Goal: Transaction & Acquisition: Purchase product/service

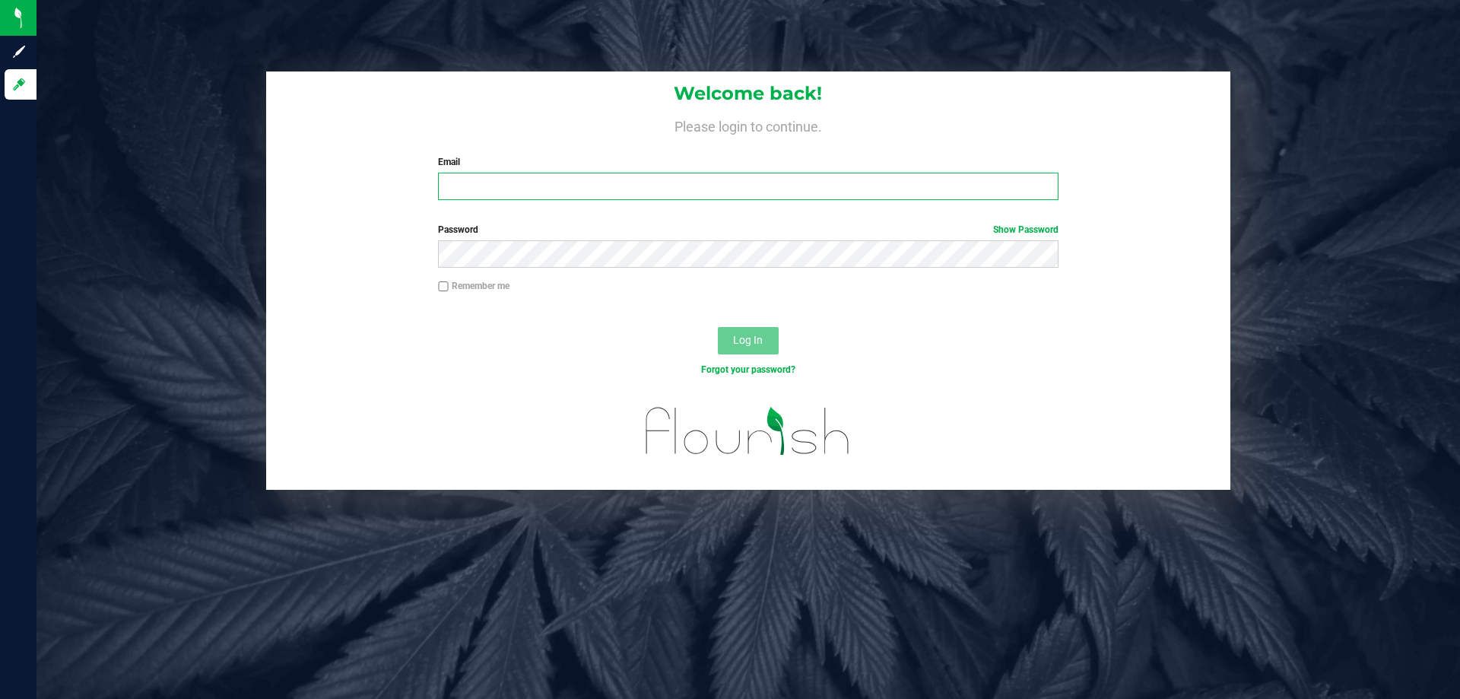
click at [548, 184] on input "Email" at bounding box center [748, 186] width 620 height 27
type input "[EMAIL_ADDRESS][DOMAIN_NAME]"
click at [718, 327] on button "Log In" at bounding box center [748, 340] width 61 height 27
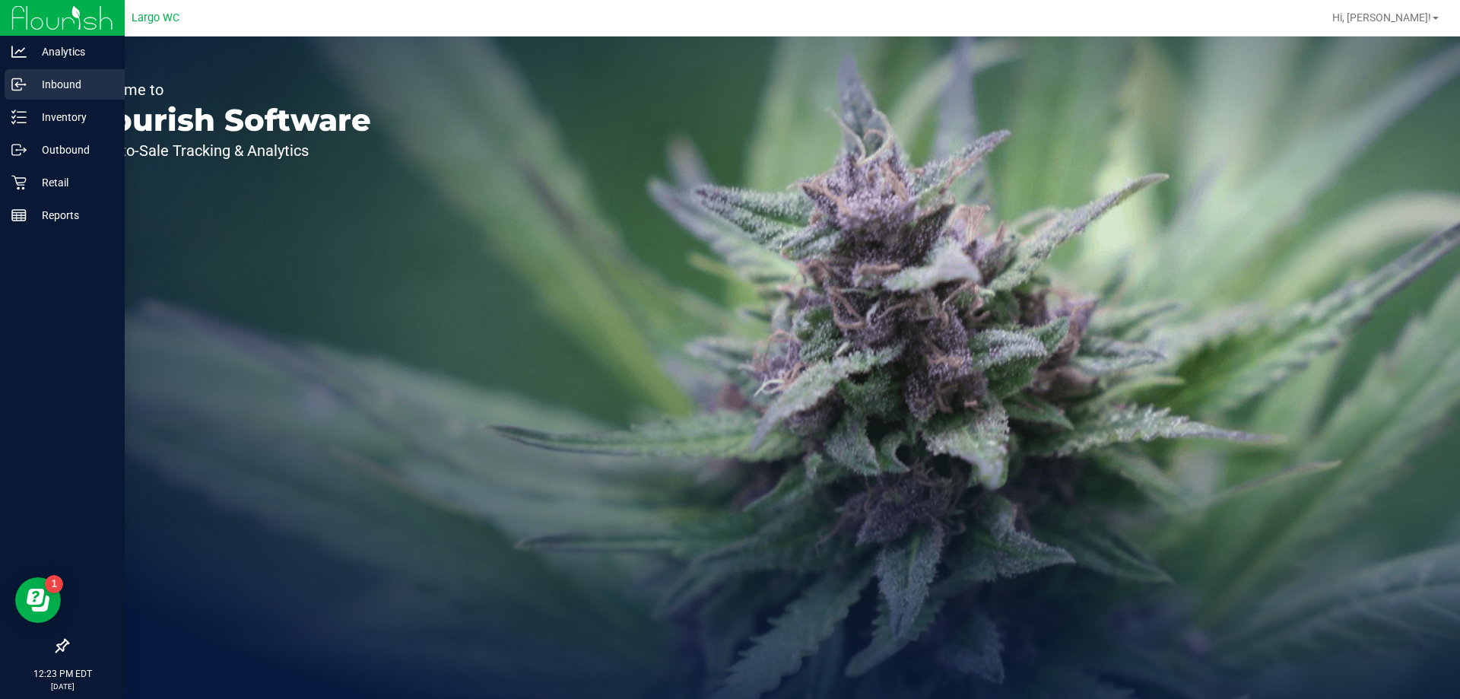
click at [66, 97] on div "Inbound" at bounding box center [65, 84] width 120 height 30
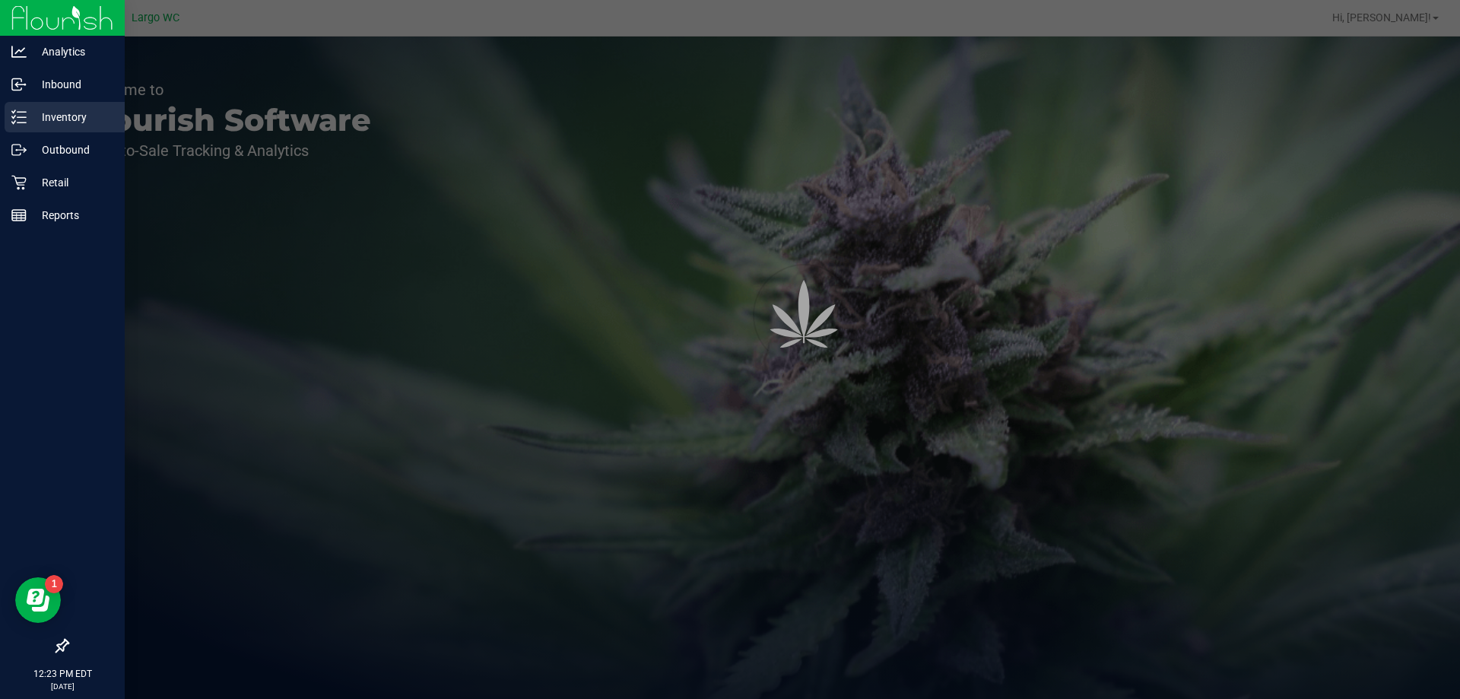
click at [71, 115] on p "Inventory" at bounding box center [72, 117] width 91 height 18
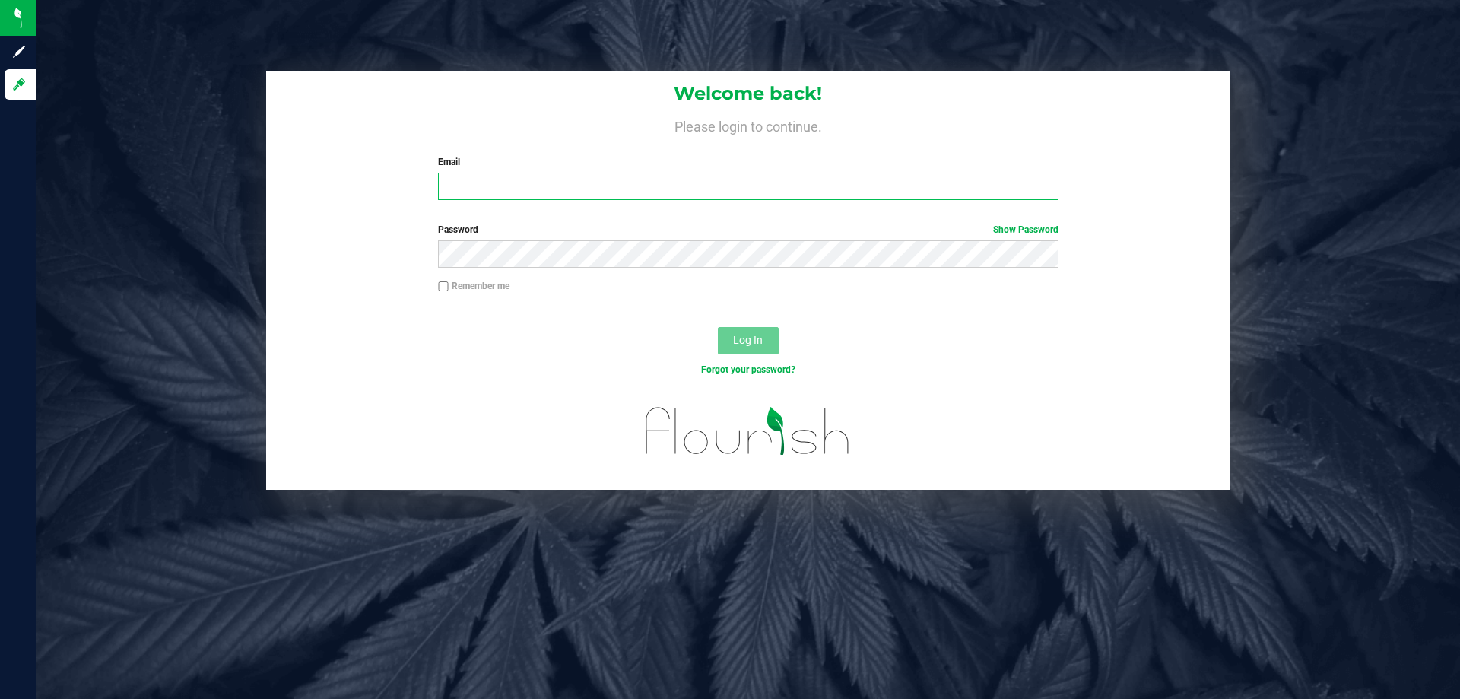
click at [526, 181] on input "Email" at bounding box center [748, 186] width 620 height 27
type input "[EMAIL_ADDRESS][DOMAIN_NAME]"
click at [718, 327] on button "Log In" at bounding box center [748, 340] width 61 height 27
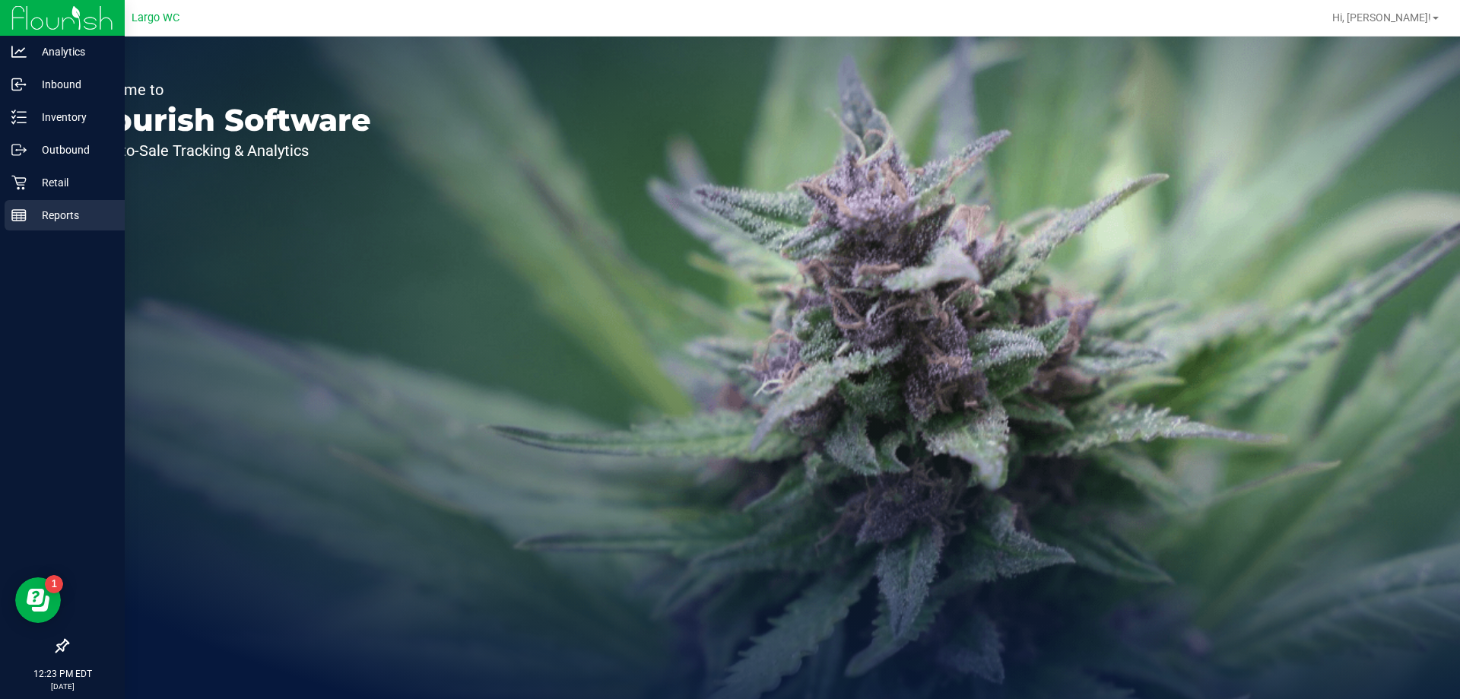
click at [27, 218] on p "Reports" at bounding box center [72, 215] width 91 height 18
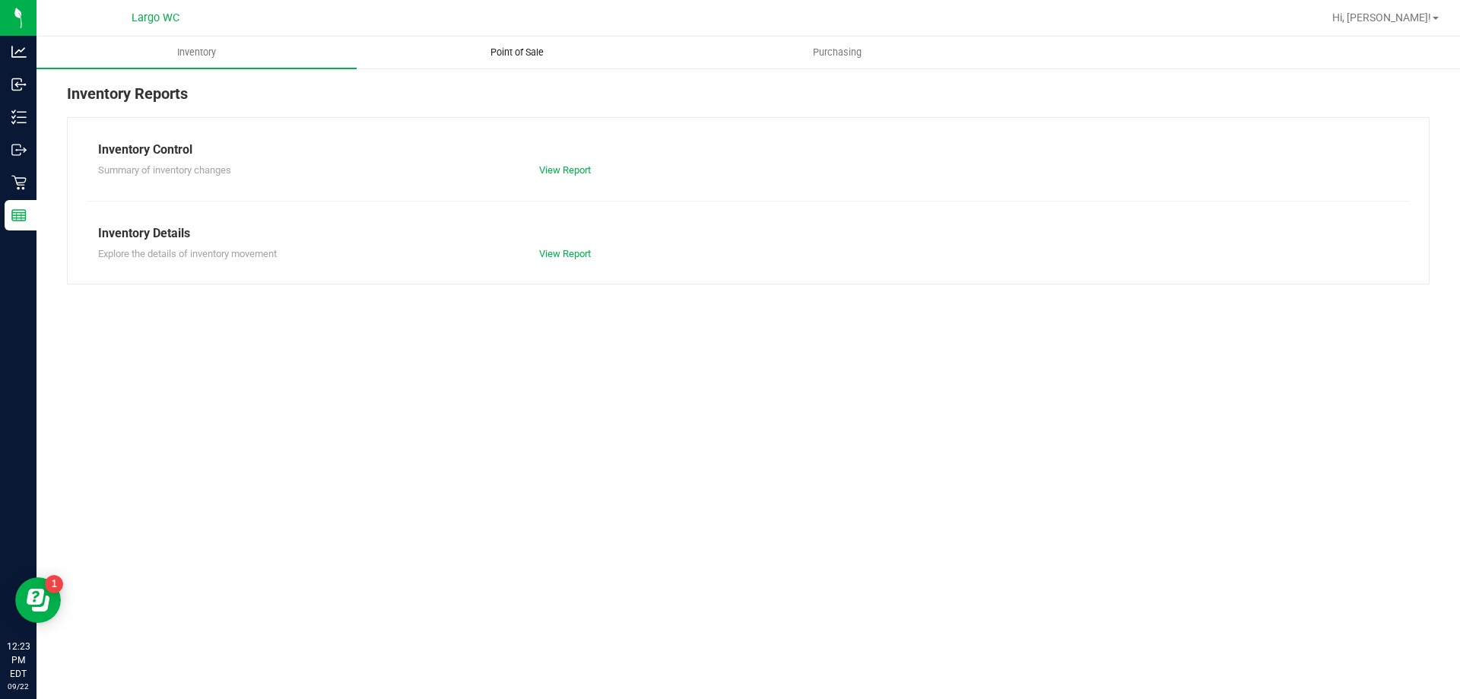
click at [542, 60] on uib-tab-heading "Point of Sale" at bounding box center [516, 52] width 319 height 30
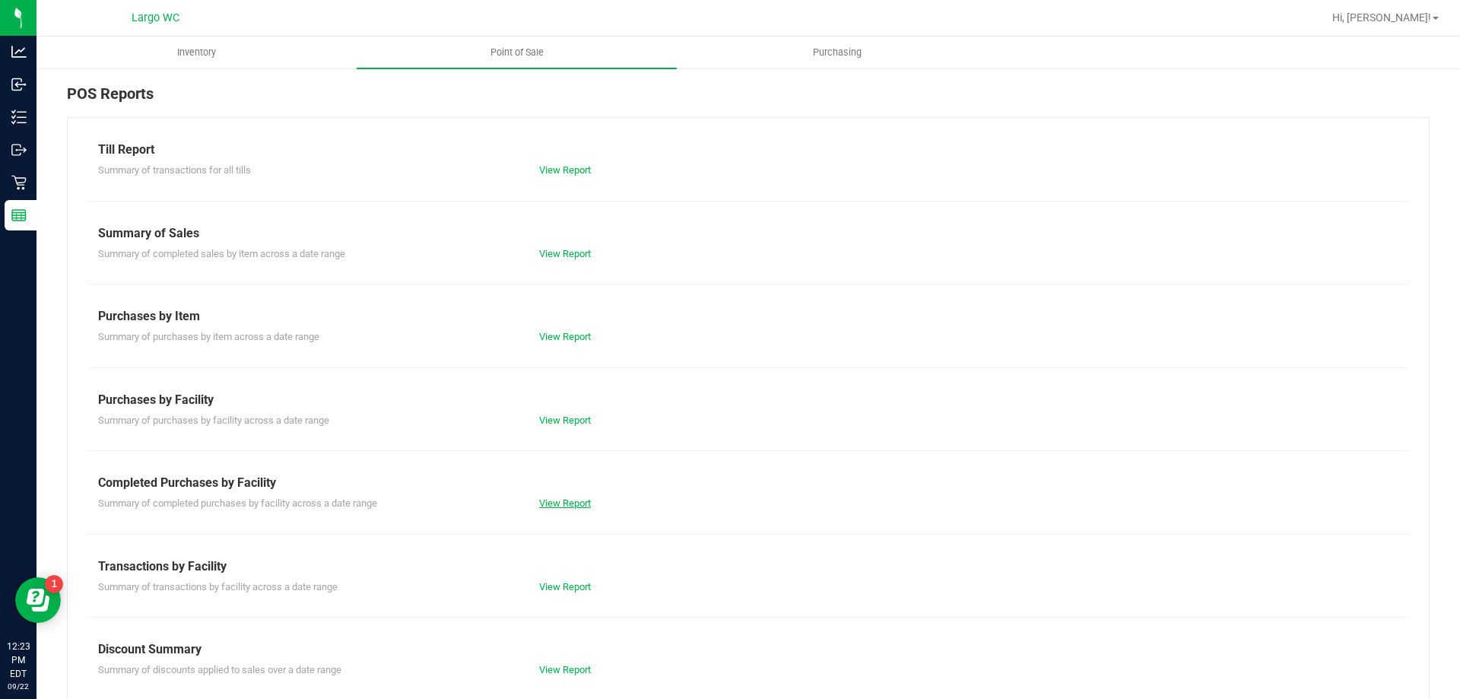
click at [558, 499] on div "View Report" at bounding box center [638, 503] width 221 height 15
click at [558, 501] on link "View Report" at bounding box center [565, 502] width 52 height 11
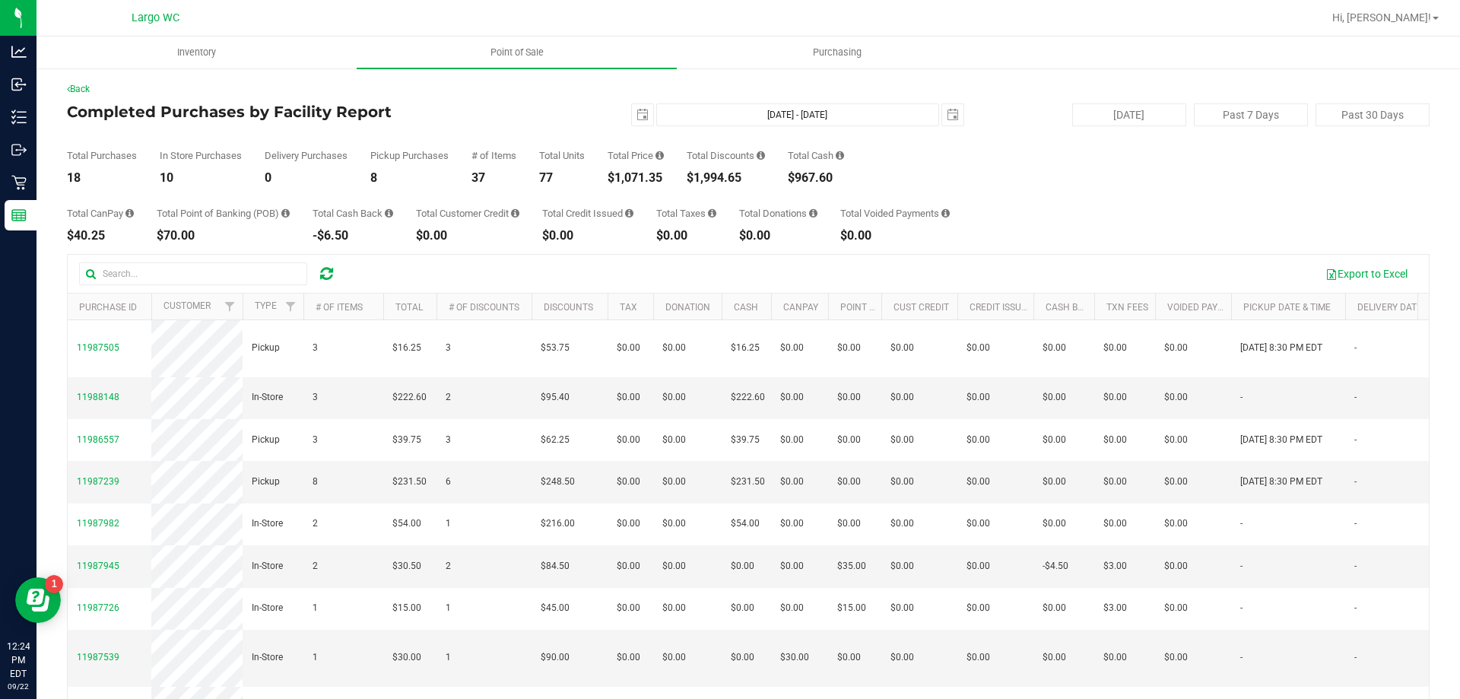
click at [628, 173] on div "$1,071.35" at bounding box center [636, 178] width 56 height 12
click at [645, 172] on div "$1,071.35" at bounding box center [636, 178] width 56 height 12
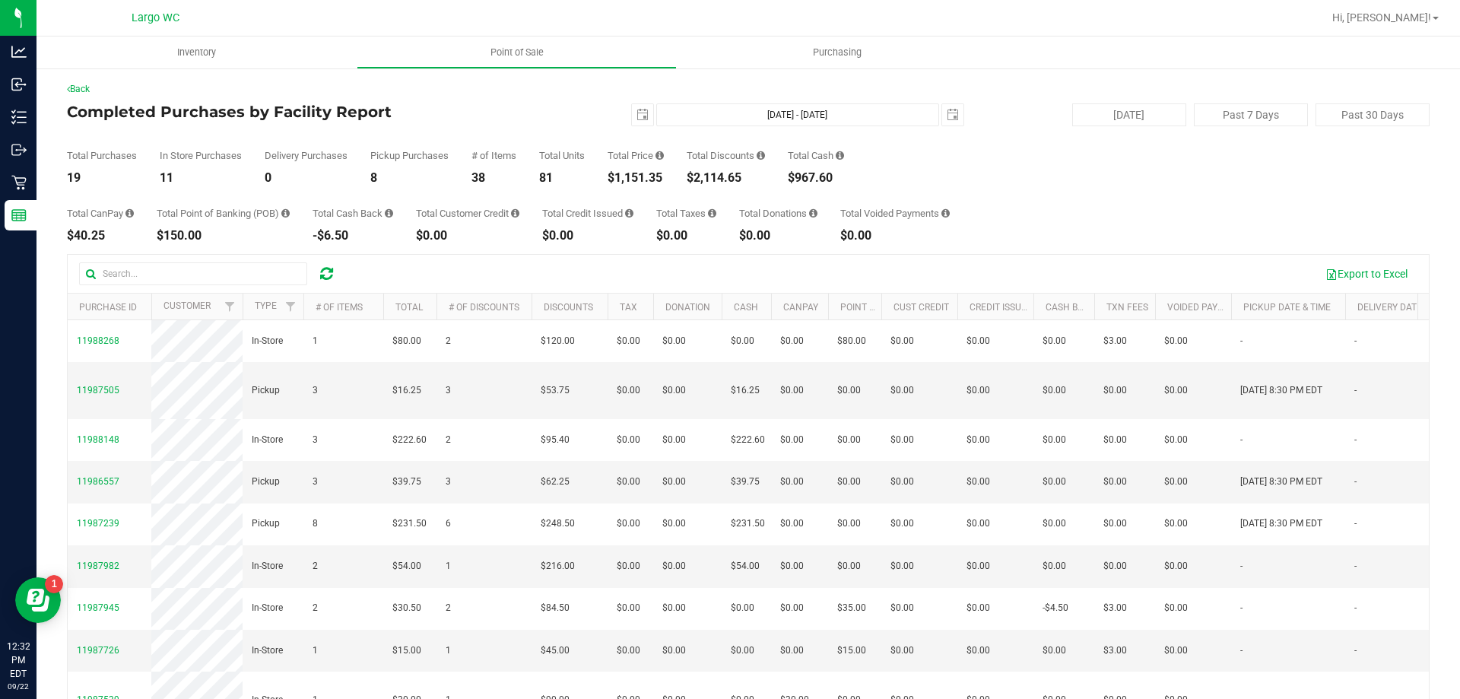
drag, startPoint x: 612, startPoint y: 176, endPoint x: 688, endPoint y: 176, distance: 76.1
click at [688, 176] on div "Total Purchases 19 In Store Purchases 11 Delivery Purchases 0 Pickup Purchases …" at bounding box center [748, 155] width 1363 height 58
click at [641, 180] on div "$1,151.35" at bounding box center [636, 178] width 56 height 12
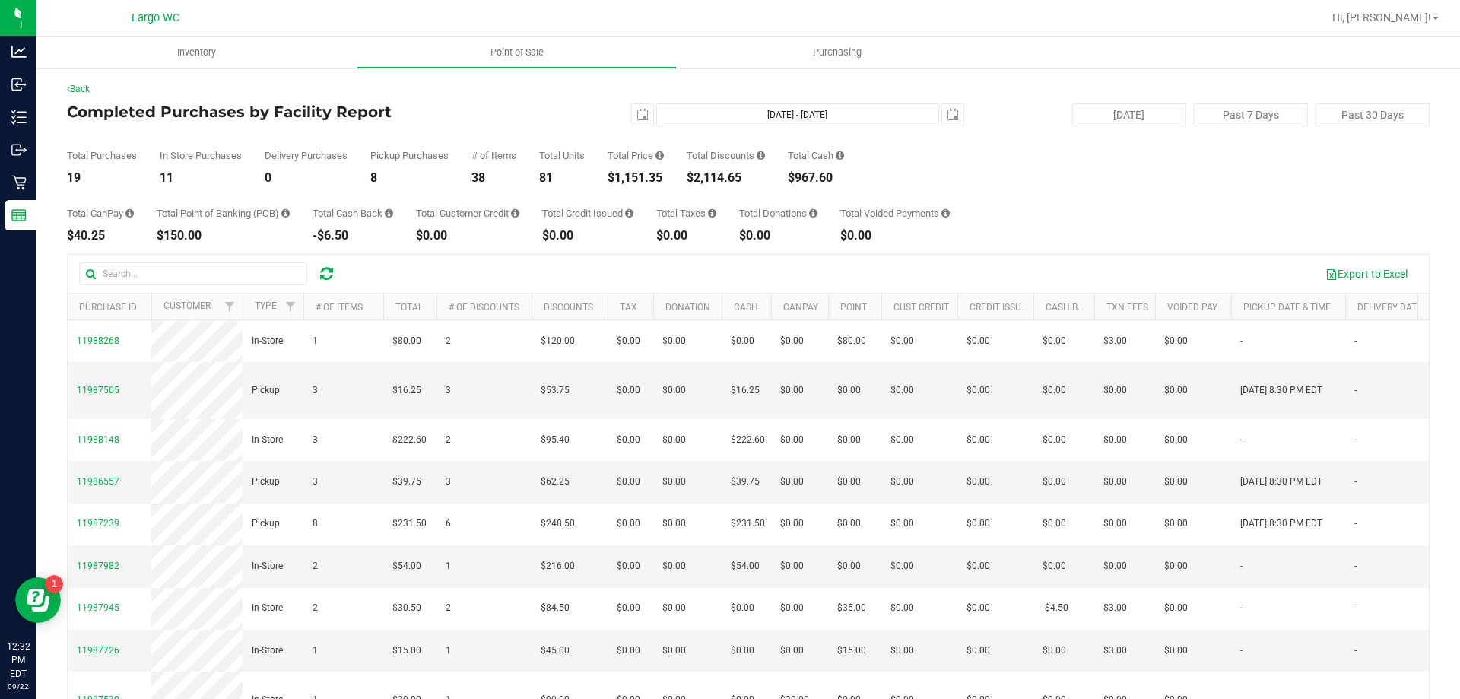
click at [641, 180] on div "$1,151.35" at bounding box center [636, 178] width 56 height 12
click at [693, 188] on div "Total CanPay $40.25 Total Point of Banking (POB) $150.00 Total Cash Back -$6.50…" at bounding box center [748, 213] width 1363 height 58
click at [639, 182] on div "$1,151.35" at bounding box center [636, 178] width 56 height 12
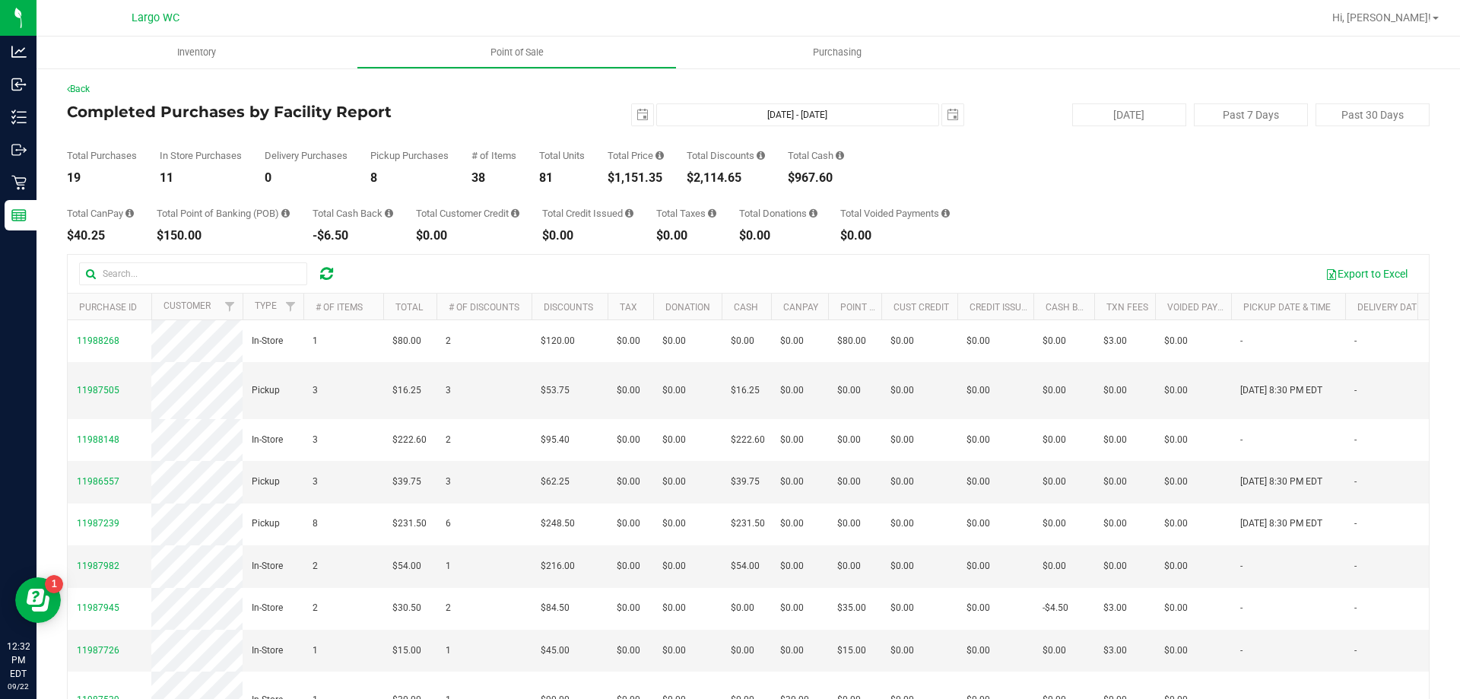
click at [639, 182] on div "$1,151.35" at bounding box center [636, 178] width 56 height 12
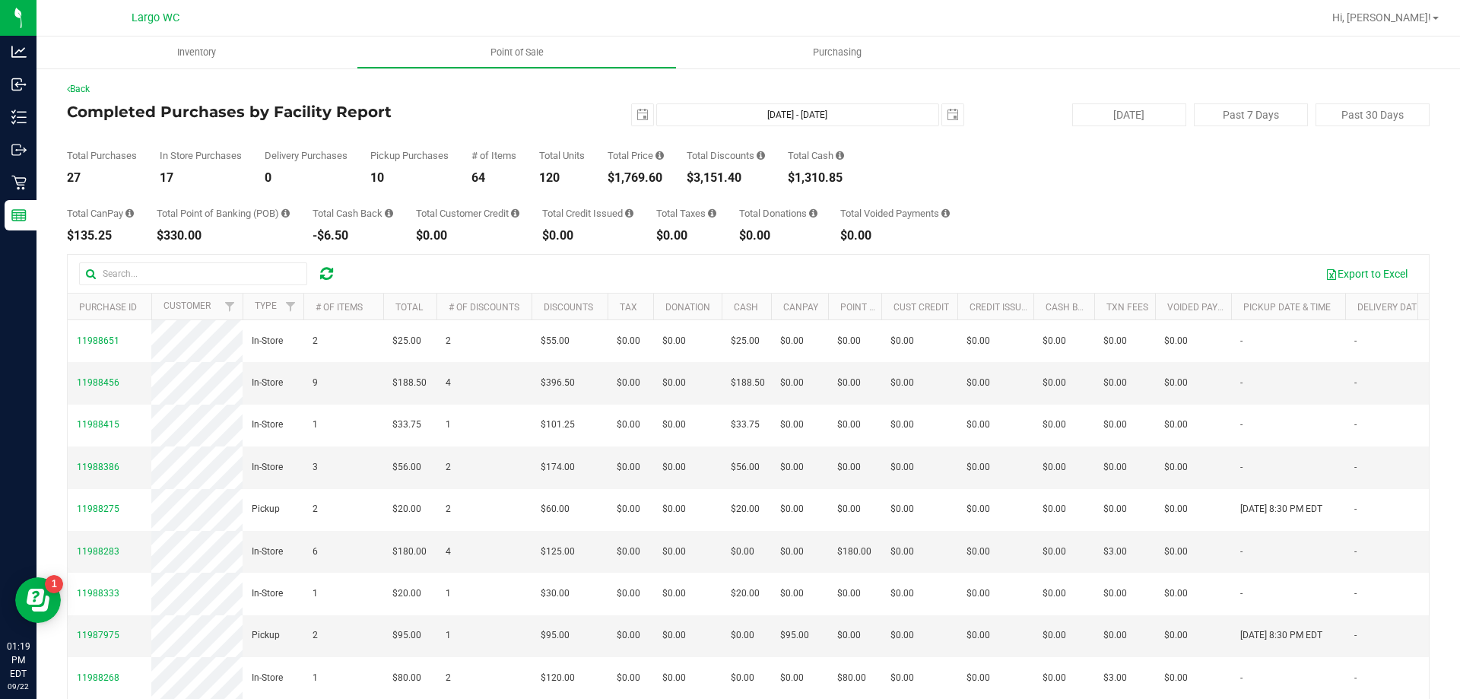
drag, startPoint x: 622, startPoint y: 174, endPoint x: 673, endPoint y: 180, distance: 51.3
click at [673, 180] on div "Total Purchases 27 In Store Purchases 17 Delivery Purchases 0 Pickup Purchases …" at bounding box center [748, 155] width 1363 height 58
click at [652, 181] on div "$1,769.60" at bounding box center [636, 178] width 56 height 12
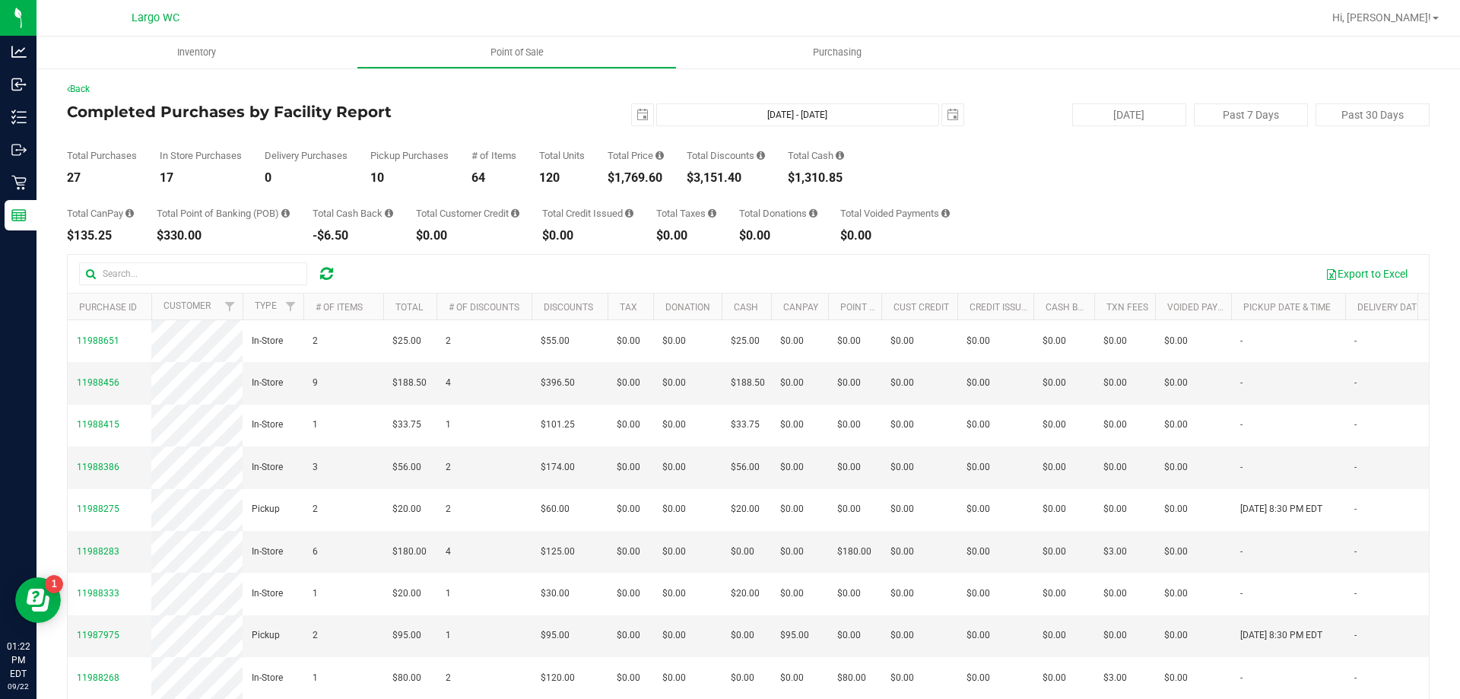
click at [647, 184] on div "$1,769.60" at bounding box center [636, 178] width 56 height 12
click at [649, 181] on div "$1,769.60" at bounding box center [636, 178] width 56 height 12
click at [648, 177] on div "$1,769.60" at bounding box center [636, 178] width 56 height 12
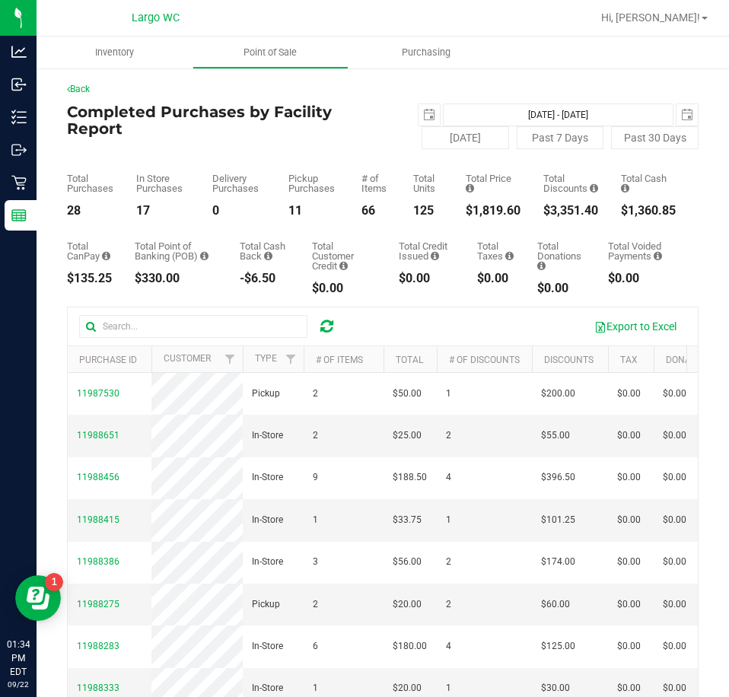
click at [485, 214] on div "$1,819.60" at bounding box center [492, 211] width 55 height 12
click at [467, 207] on div "$1,819.60" at bounding box center [492, 211] width 55 height 12
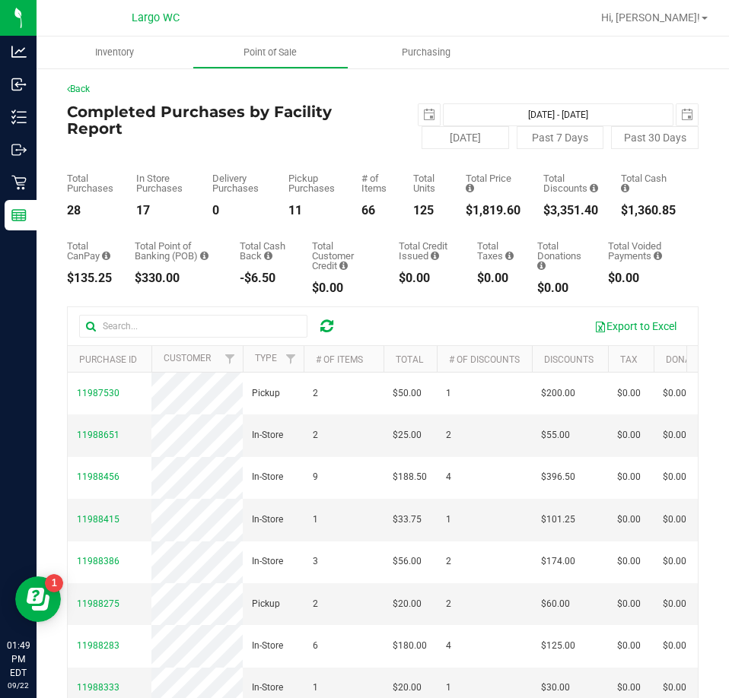
click at [465, 215] on div "$1,819.60" at bounding box center [492, 211] width 55 height 12
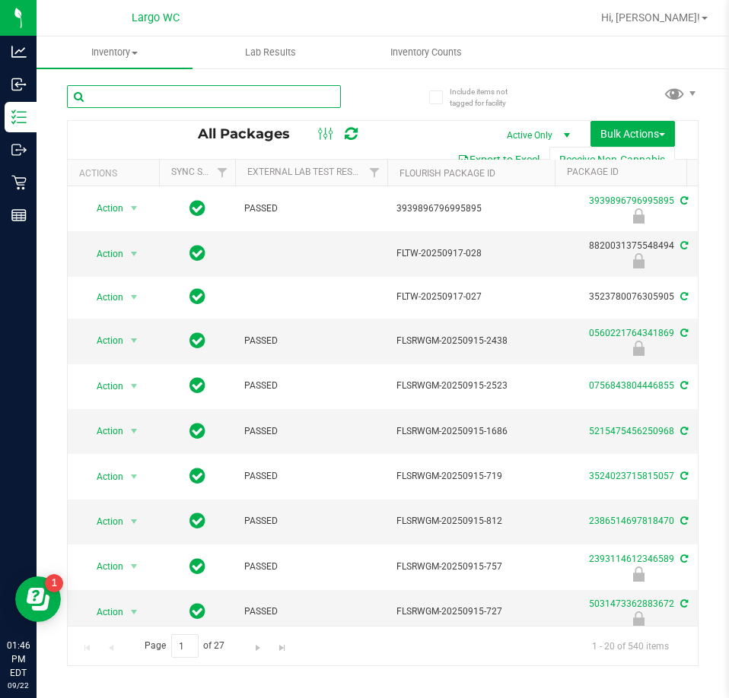
click at [244, 97] on input "text" at bounding box center [204, 96] width 274 height 23
type input "pbs"
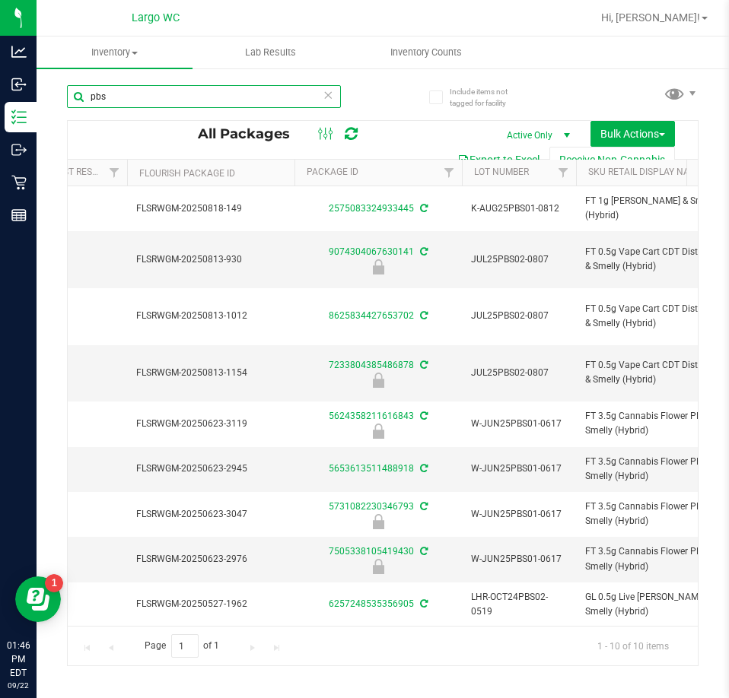
scroll to position [0, 319]
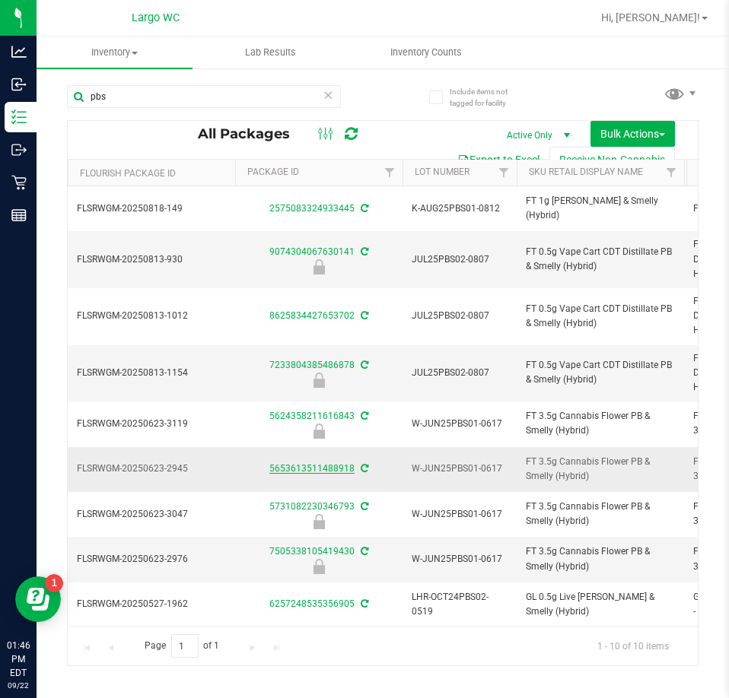
click at [328, 470] on link "5653613511488918" at bounding box center [311, 468] width 85 height 11
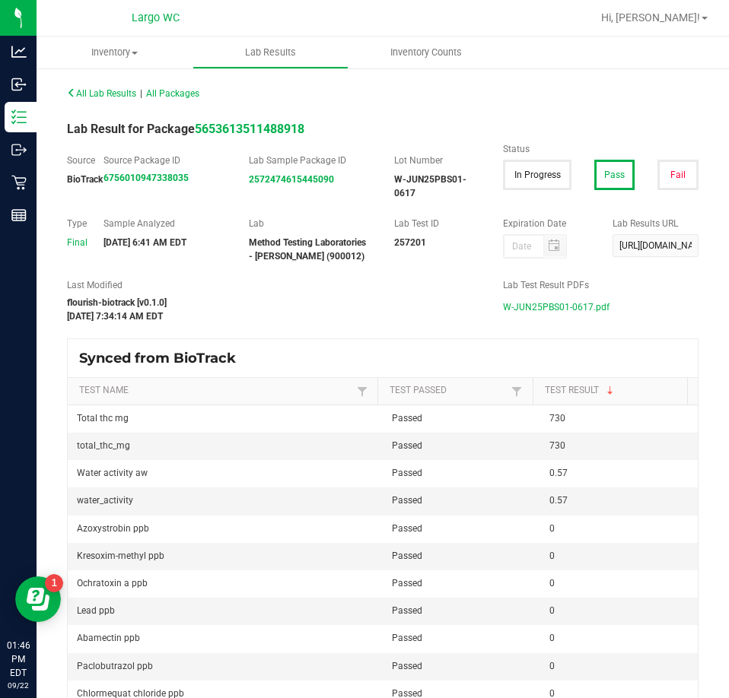
click at [546, 303] on span "W-JUN25PBS01-0617.pdf" at bounding box center [556, 307] width 106 height 23
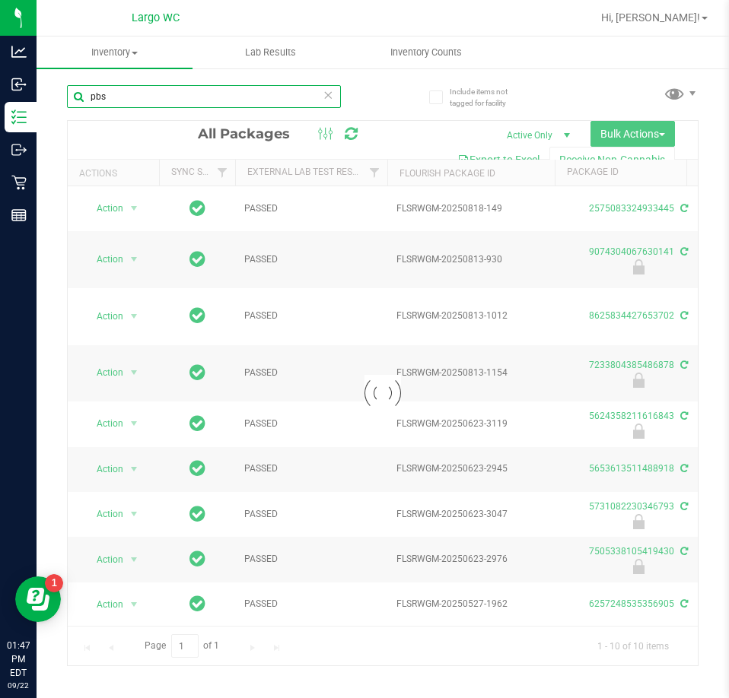
click at [214, 97] on input "pbs" at bounding box center [204, 96] width 274 height 23
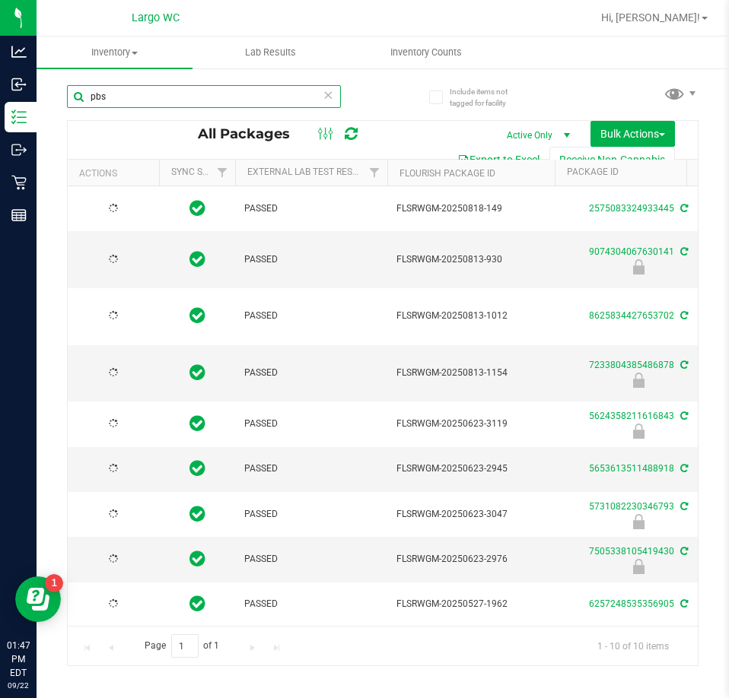
click at [213, 97] on input "pbs" at bounding box center [204, 96] width 274 height 23
type input "wbv"
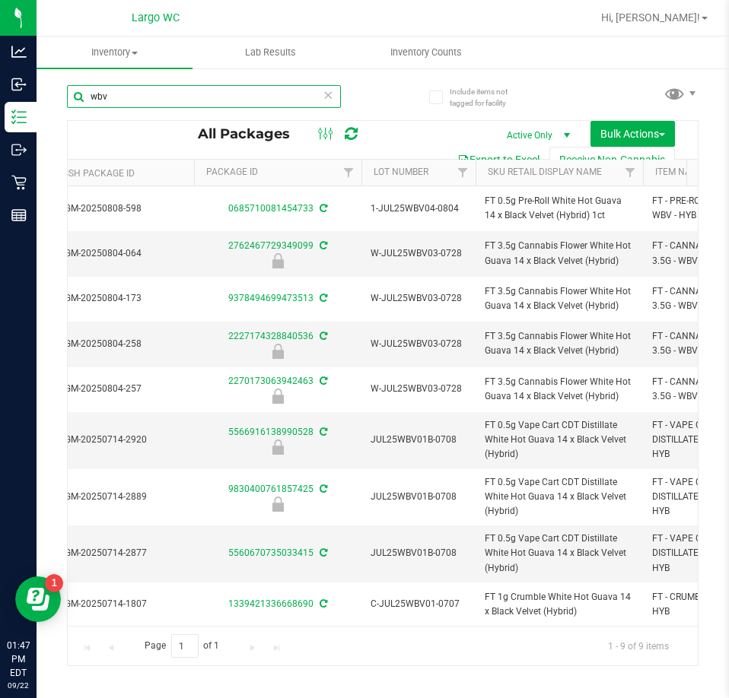
scroll to position [0, 373]
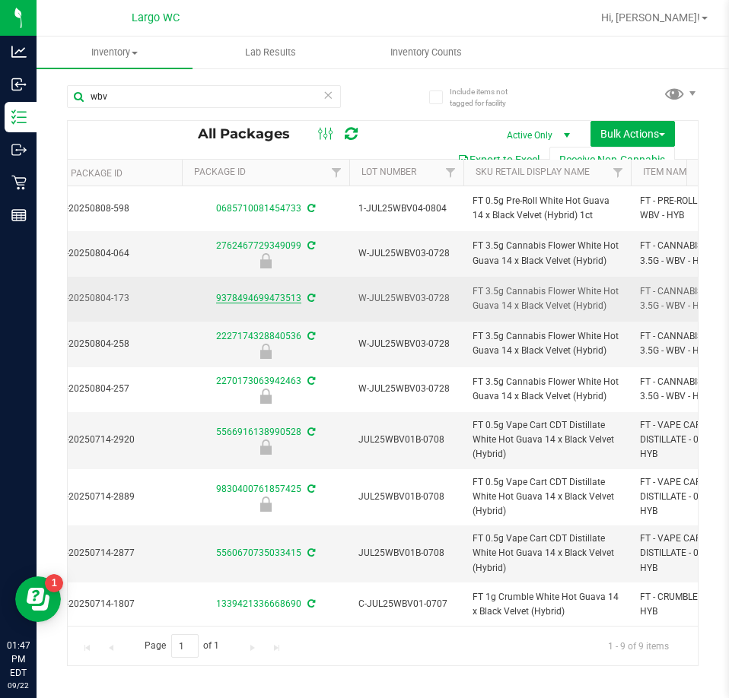
click at [266, 294] on link "9378494699473513" at bounding box center [258, 298] width 85 height 11
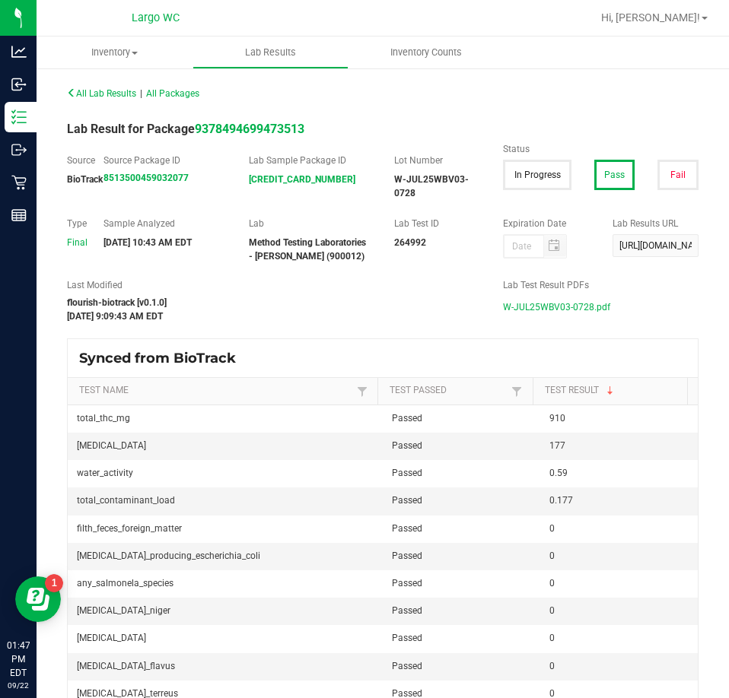
click at [523, 305] on span "W-JUL25WBV03-0728.pdf" at bounding box center [556, 307] width 107 height 23
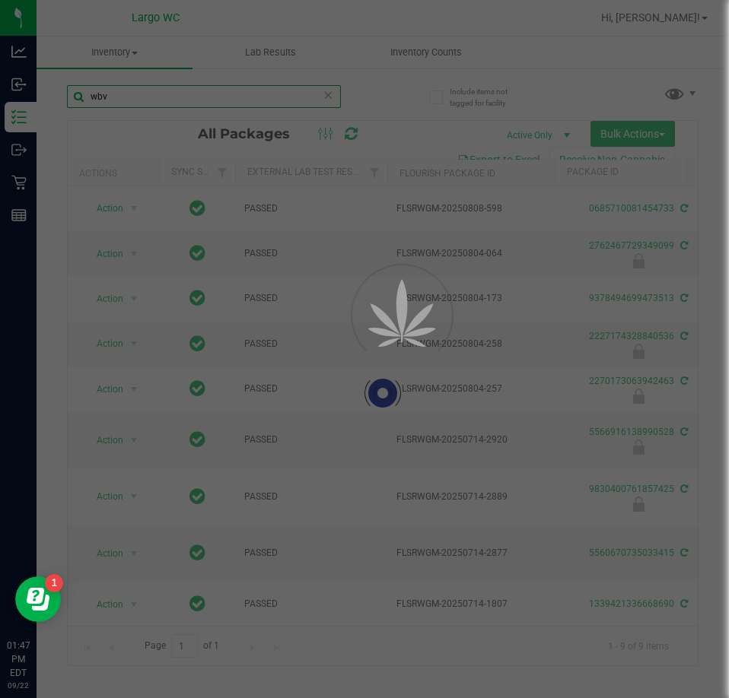
click at [253, 88] on input "wbv" at bounding box center [204, 96] width 274 height 23
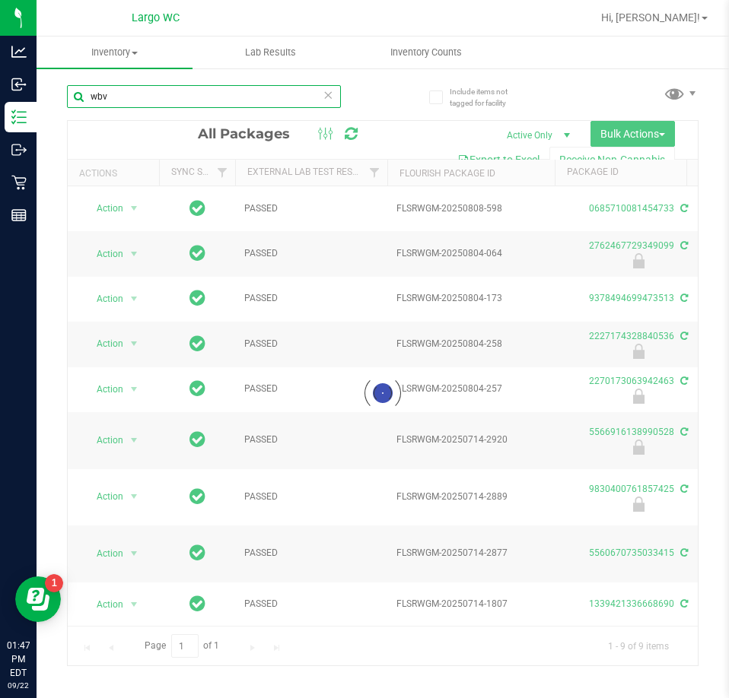
click at [246, 100] on input "wbv" at bounding box center [204, 96] width 274 height 23
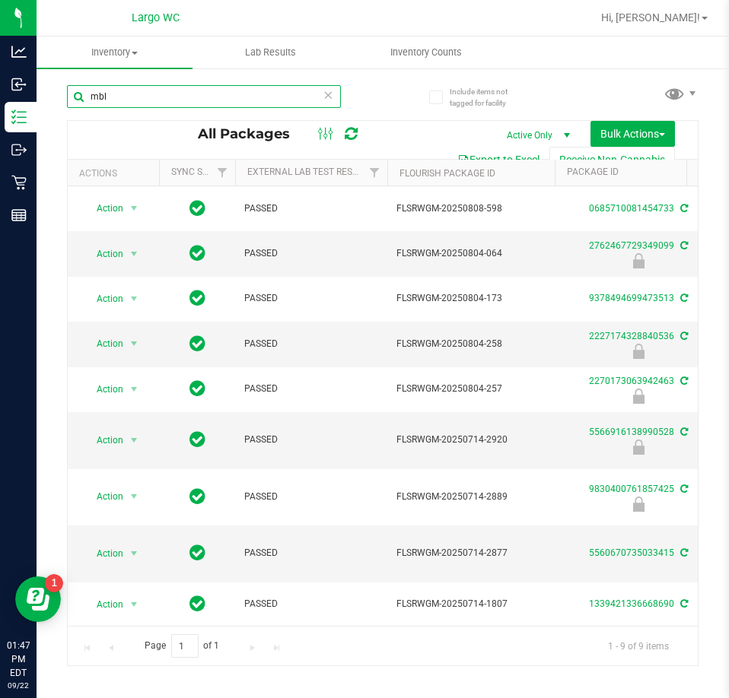
type input "mbl"
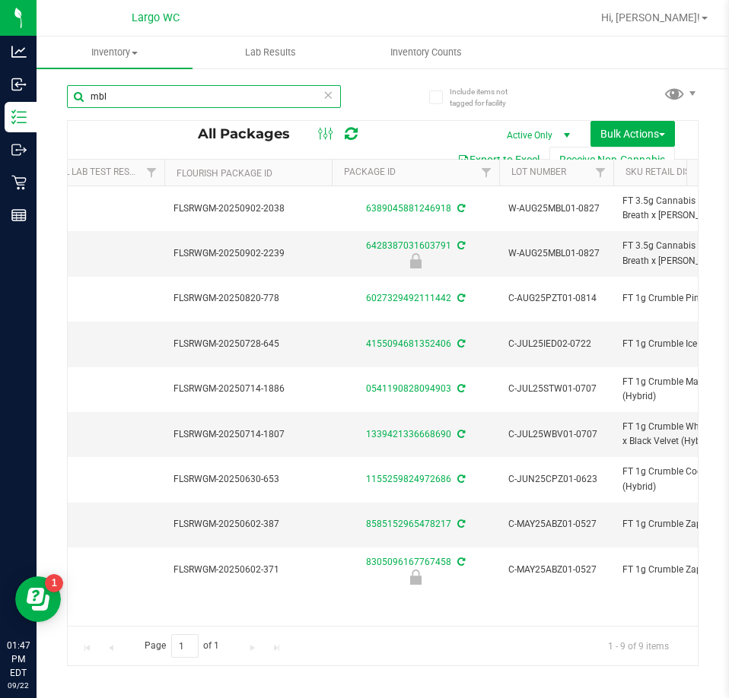
scroll to position [0, 253]
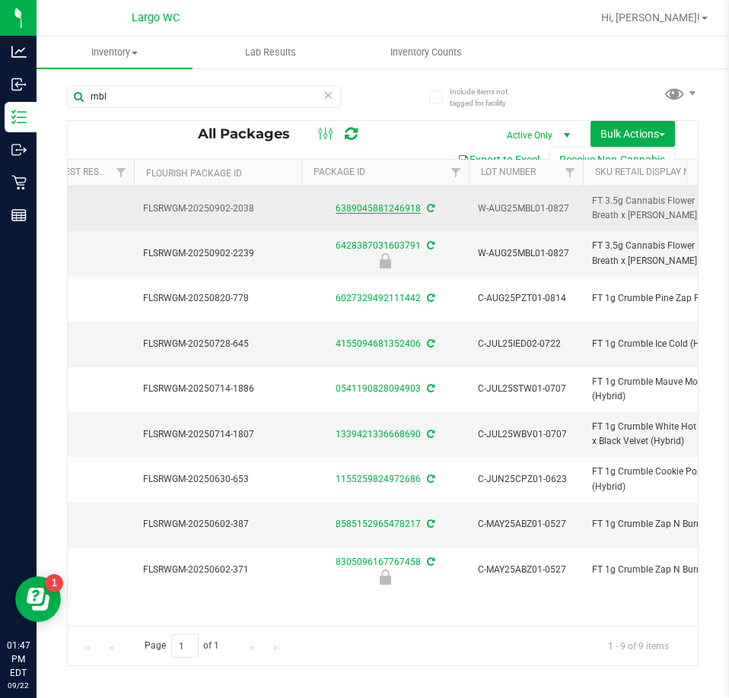
click at [393, 208] on link "6389045881246918" at bounding box center [377, 208] width 85 height 11
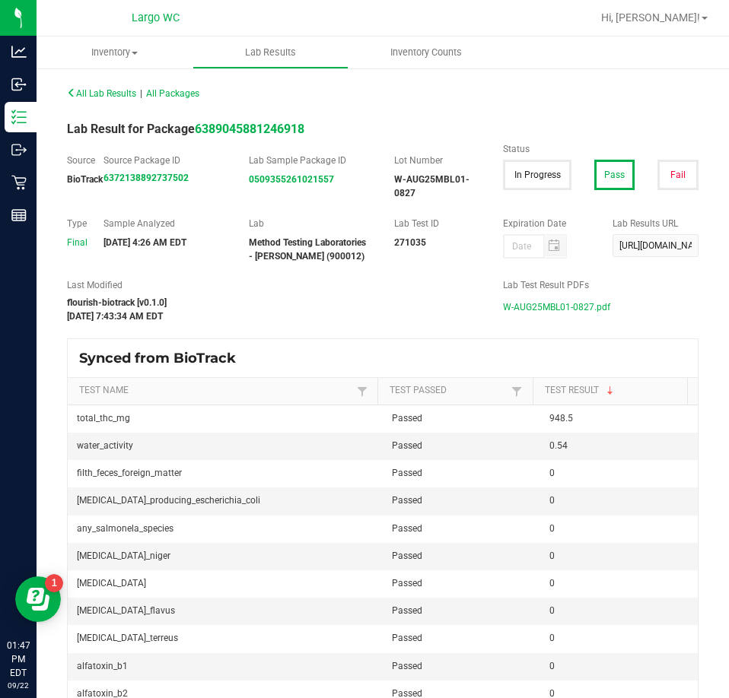
click at [548, 307] on span "W-AUG25MBL01-0827.pdf" at bounding box center [556, 307] width 107 height 23
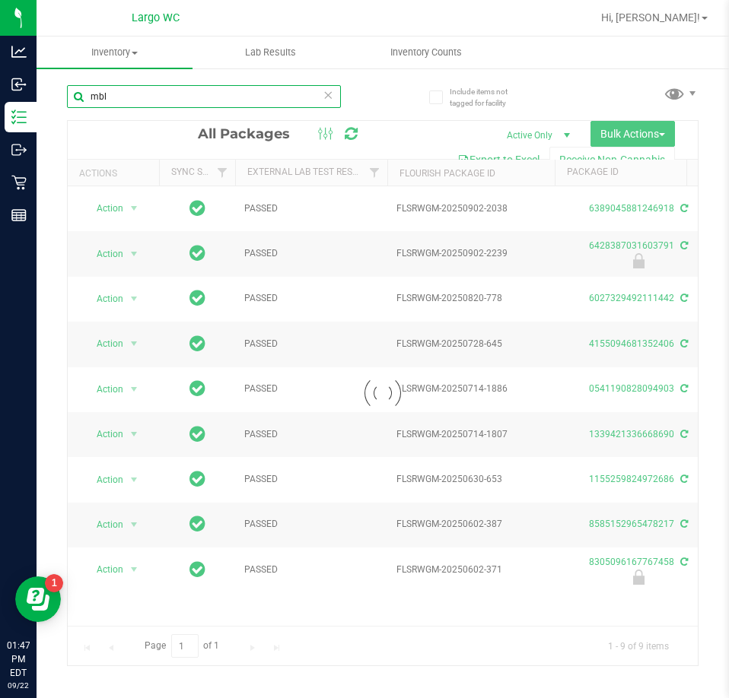
click at [267, 95] on input "mbl" at bounding box center [204, 96] width 274 height 23
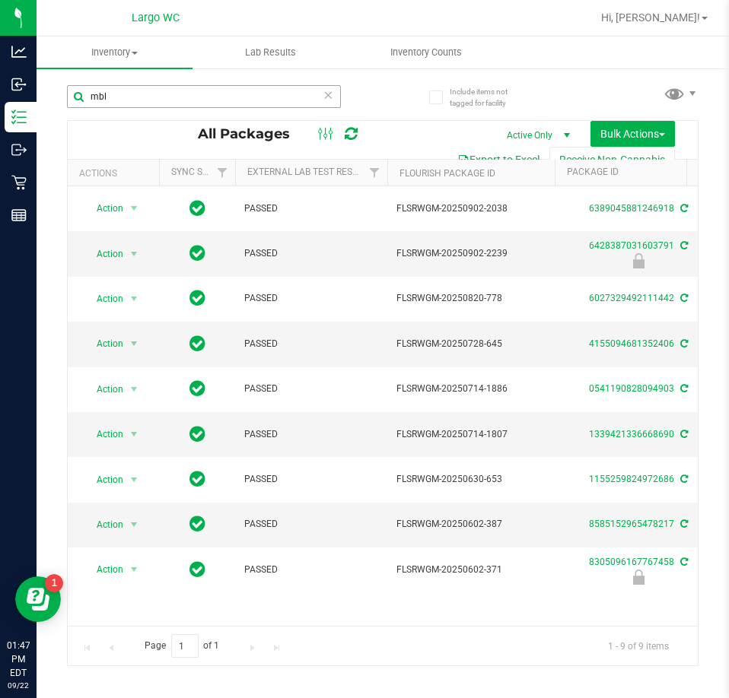
click at [330, 98] on icon at bounding box center [327, 94] width 11 height 18
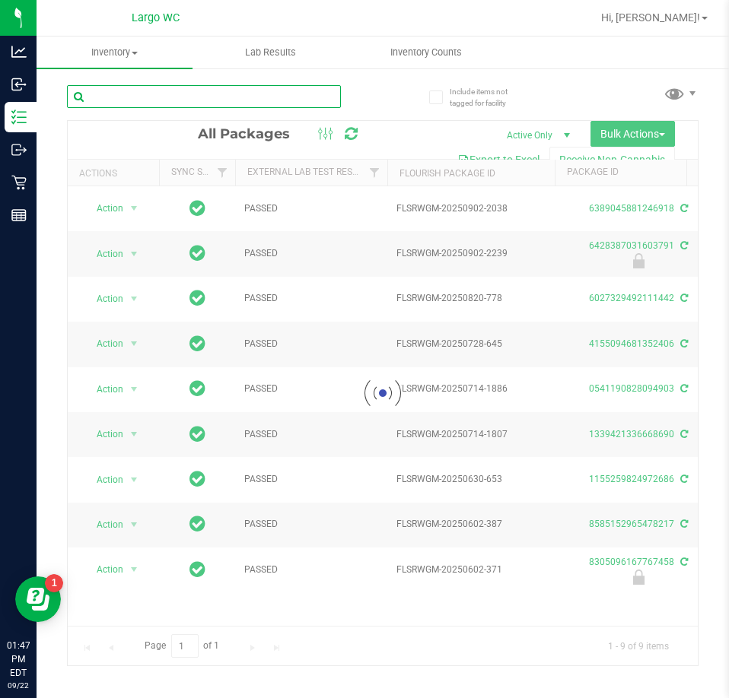
click at [270, 100] on input "text" at bounding box center [204, 96] width 274 height 23
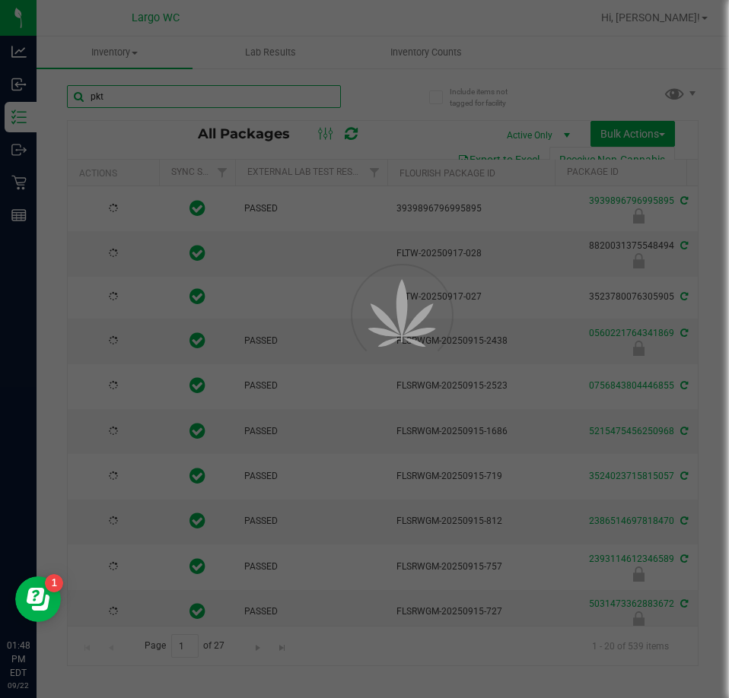
type input "pkt"
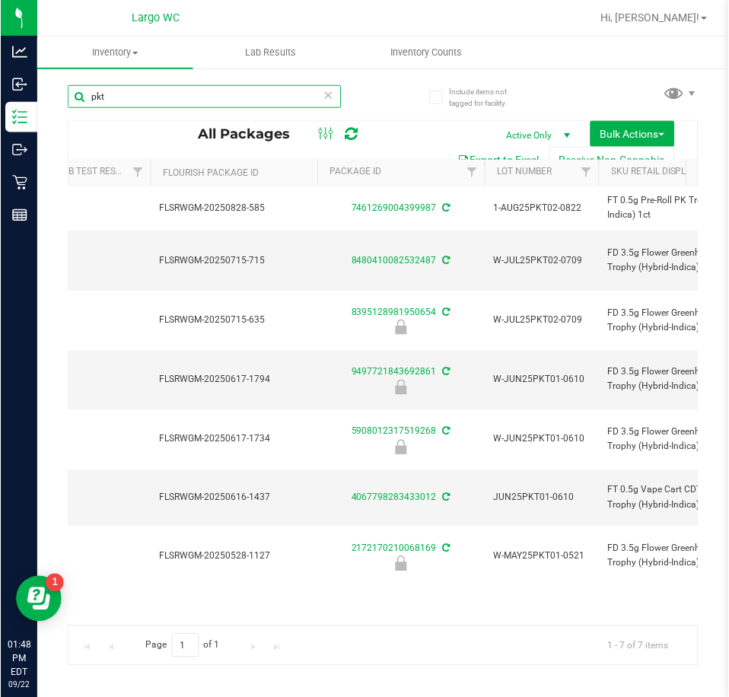
scroll to position [0, 337]
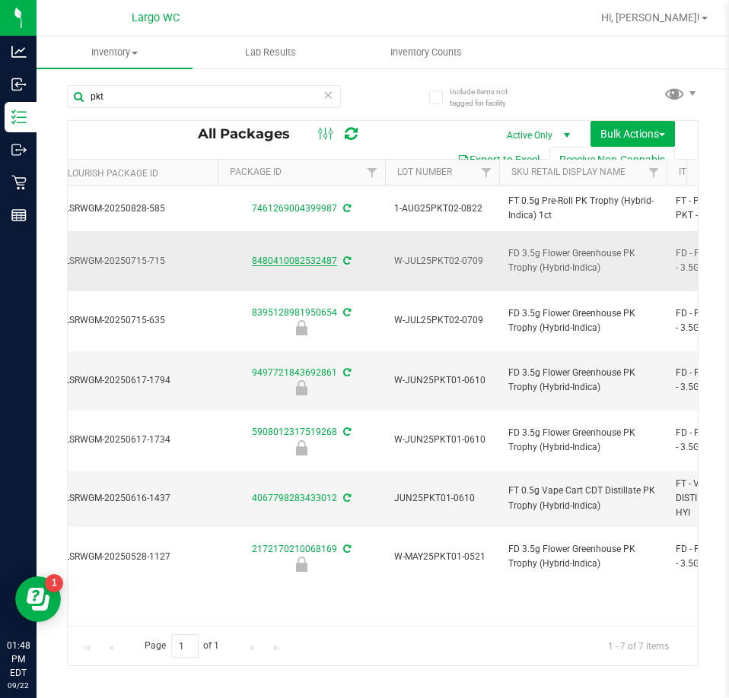
click at [297, 256] on link "8480410082532487" at bounding box center [294, 261] width 85 height 11
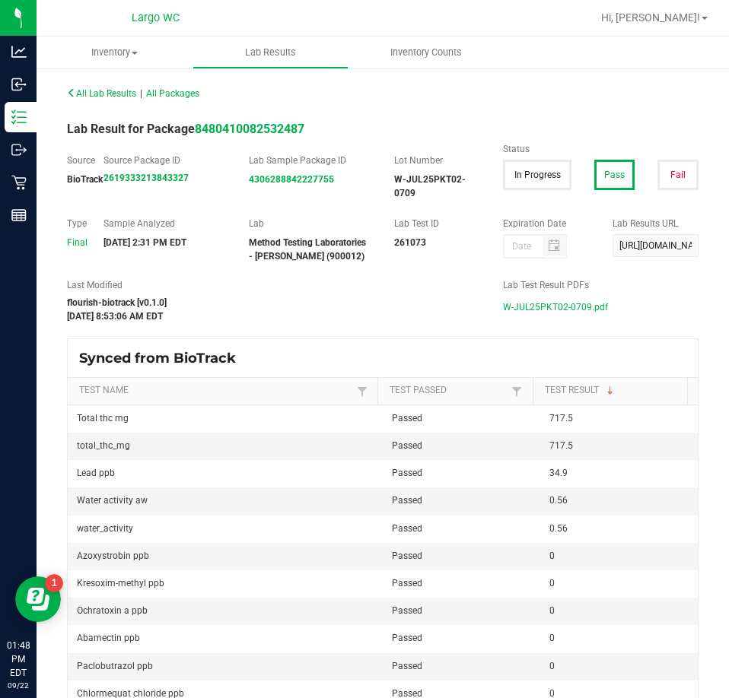
click at [522, 306] on span "W-JUL25PKT02-0709.pdf" at bounding box center [555, 307] width 105 height 23
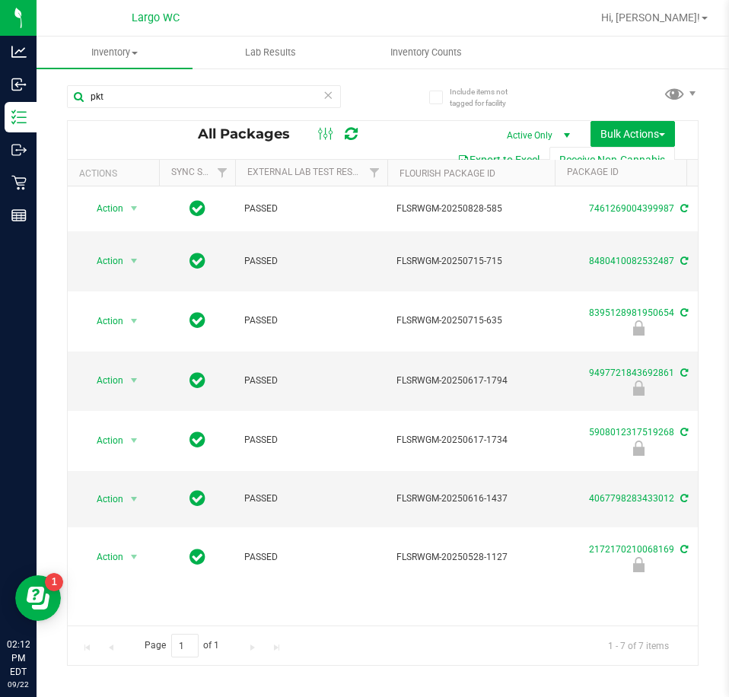
click at [328, 91] on icon at bounding box center [327, 94] width 11 height 18
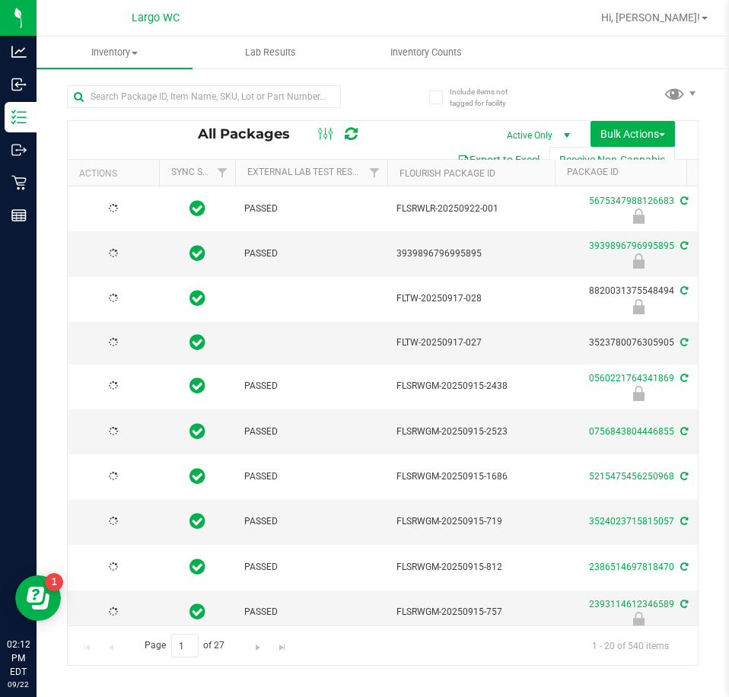
type input "2026-01-31"
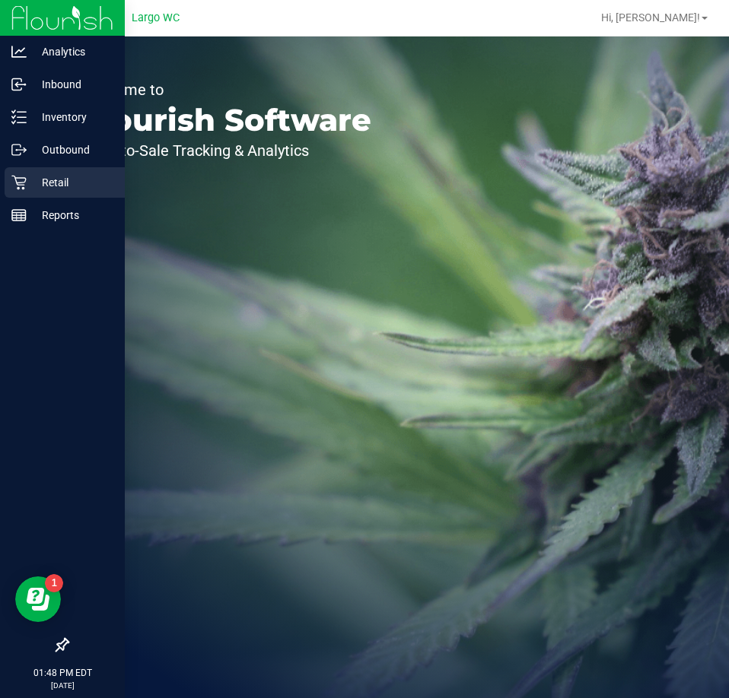
click at [42, 179] on p "Retail" at bounding box center [72, 182] width 91 height 18
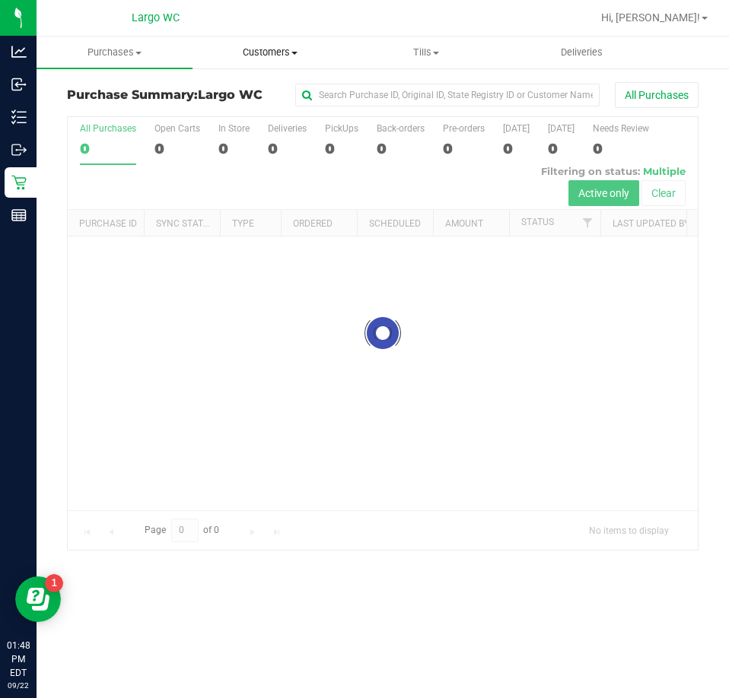
click at [287, 49] on span "Customers" at bounding box center [270, 53] width 154 height 14
click at [249, 87] on span "All customers" at bounding box center [247, 91] width 110 height 13
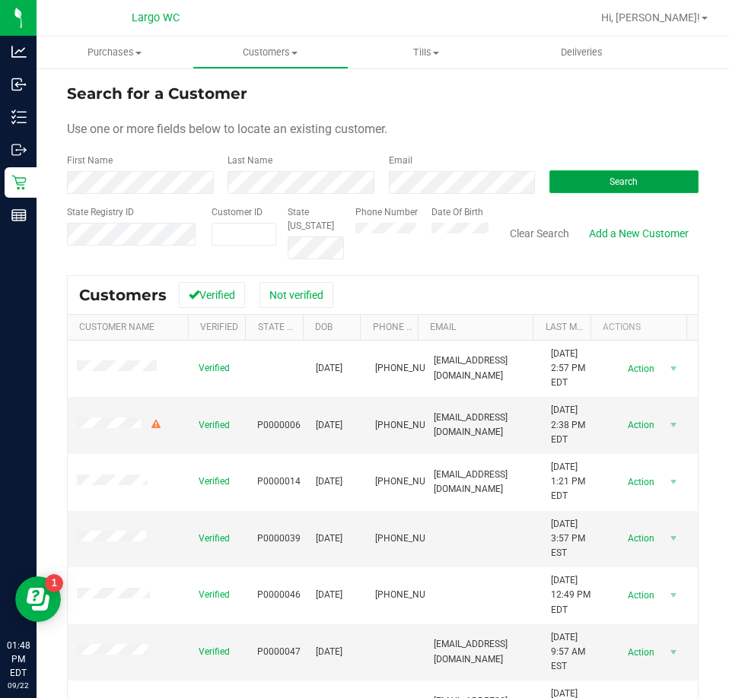
click at [580, 183] on button "Search" at bounding box center [623, 181] width 149 height 23
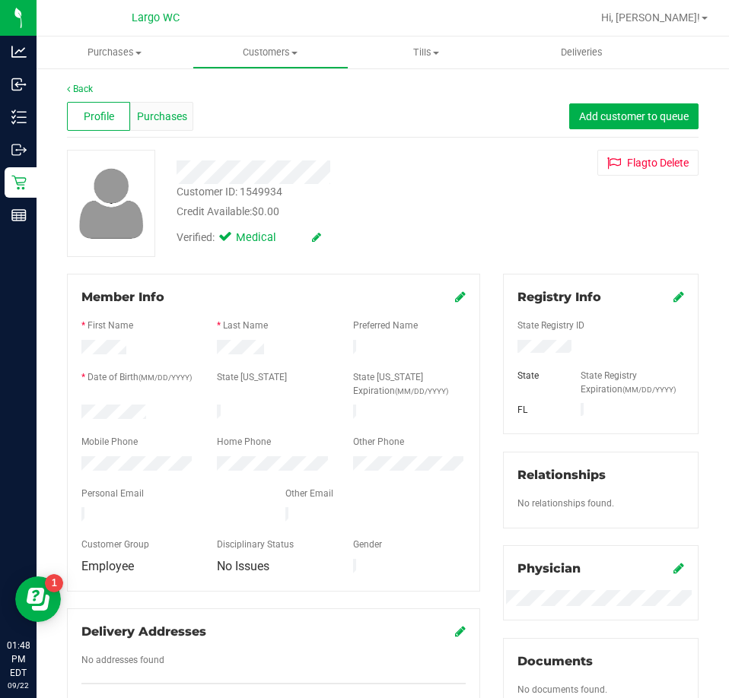
click at [166, 117] on span "Purchases" at bounding box center [162, 117] width 50 height 16
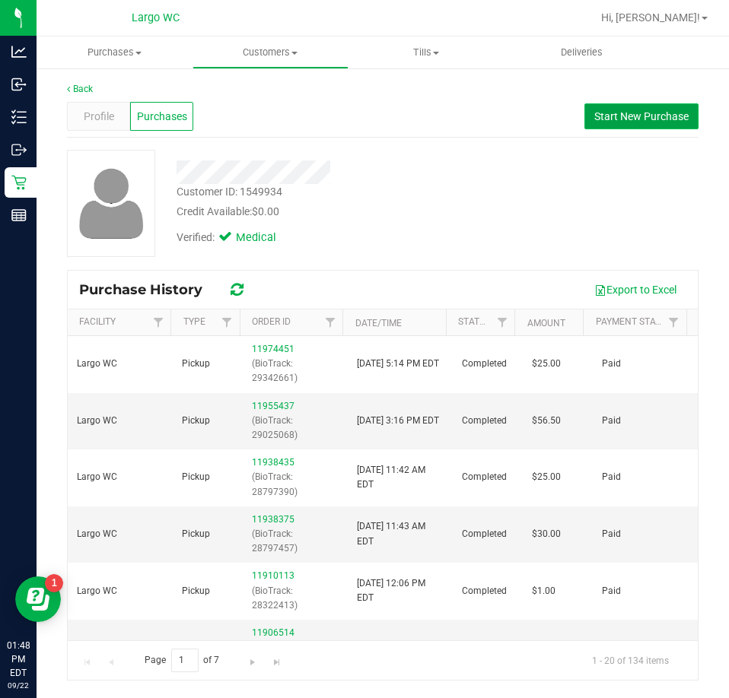
click at [617, 110] on span "Start New Purchase" at bounding box center [641, 116] width 94 height 12
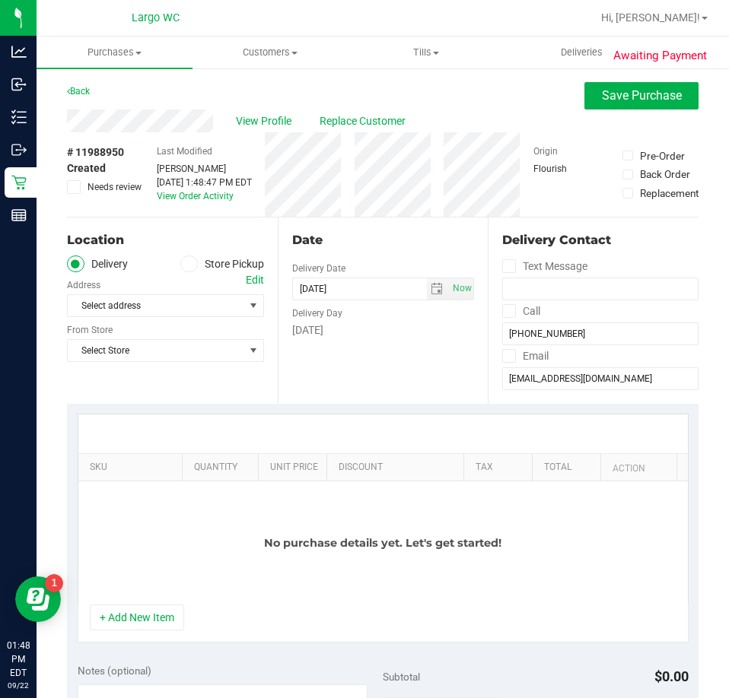
click at [213, 263] on label "Store Pickup" at bounding box center [222, 264] width 84 height 17
click at [0, 0] on input "Store Pickup" at bounding box center [0, 0] width 0 height 0
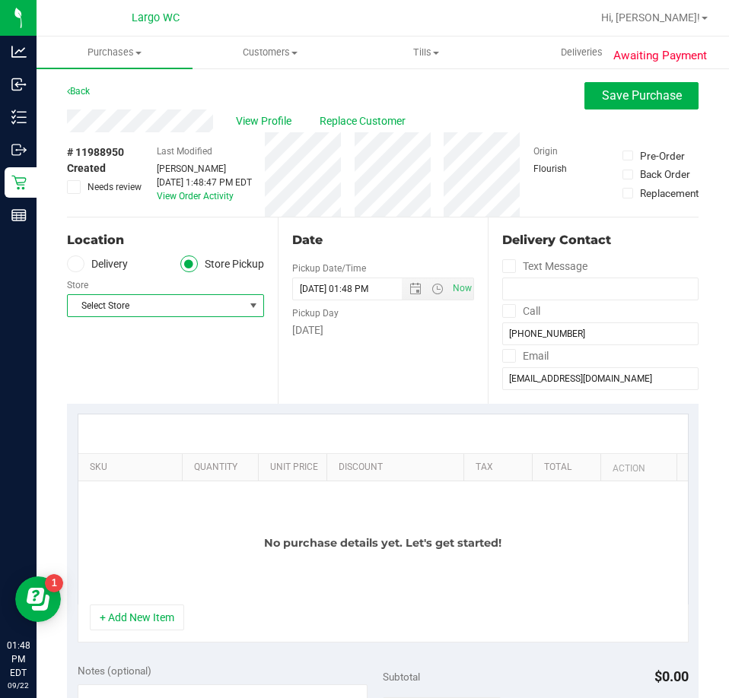
click at [234, 301] on span "Select Store" at bounding box center [156, 305] width 176 height 21
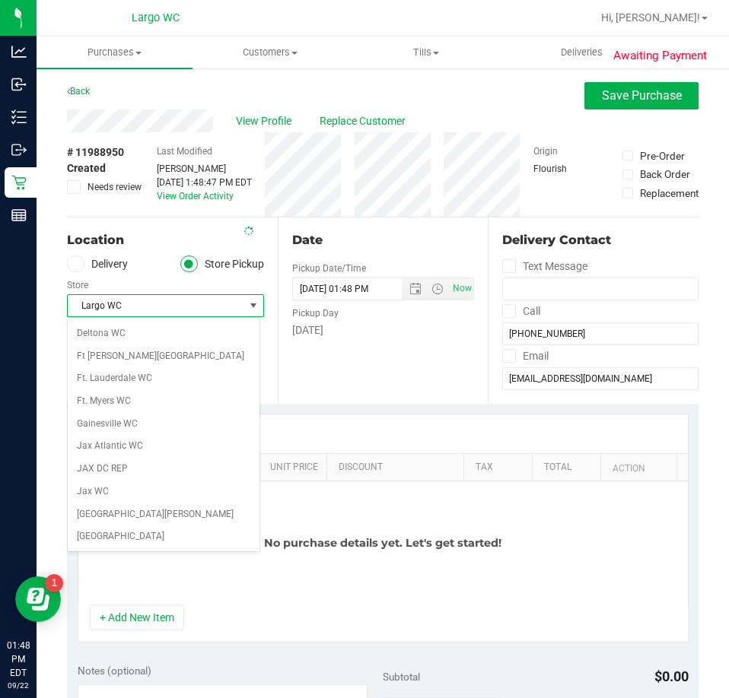
scroll to position [246, 0]
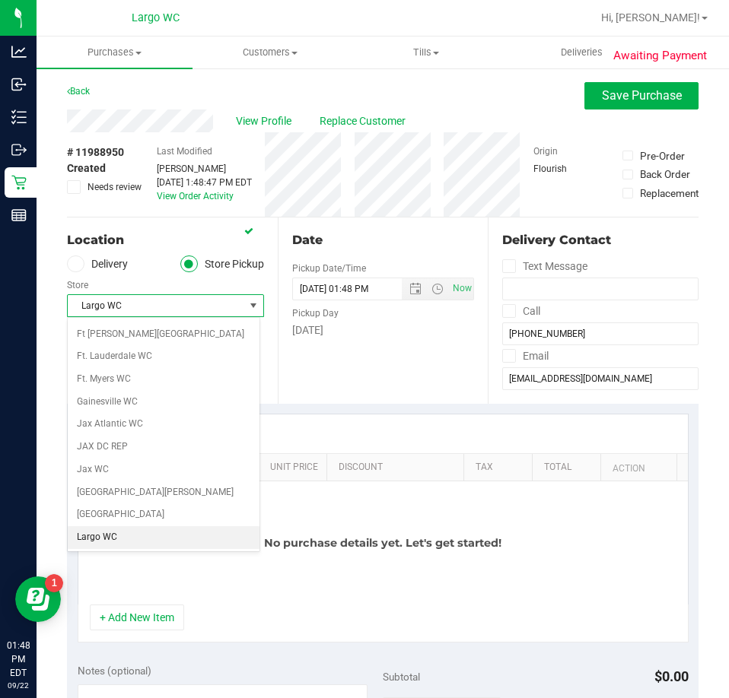
click at [139, 537] on li "Largo WC" at bounding box center [164, 537] width 192 height 23
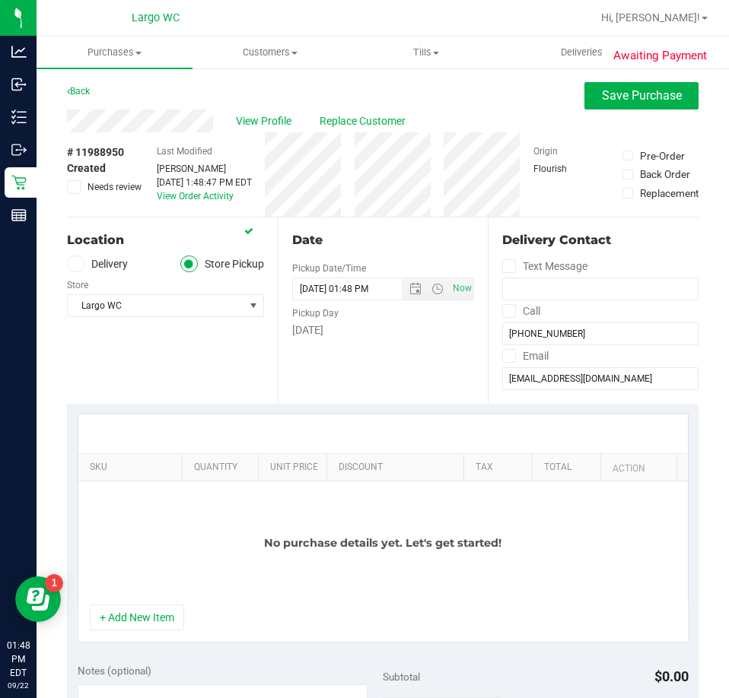
click at [273, 418] on div at bounding box center [382, 434] width 609 height 39
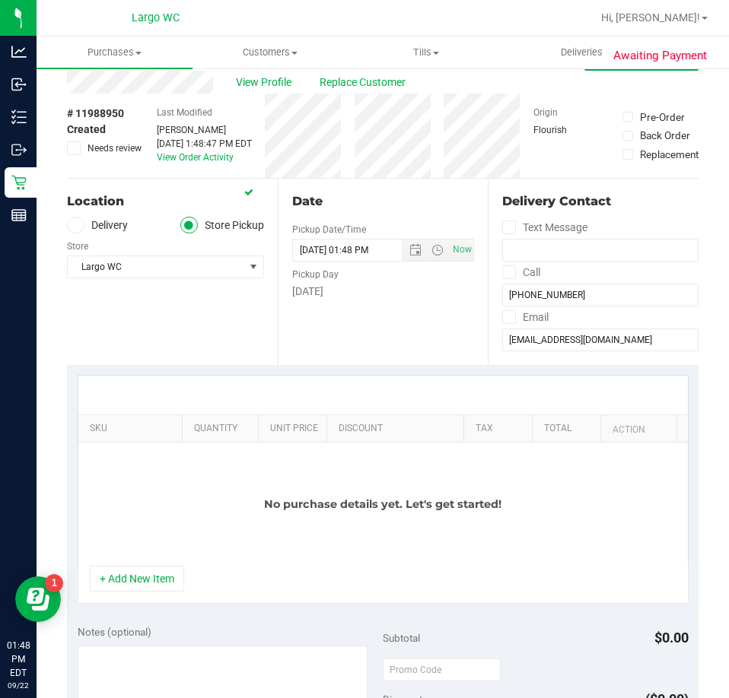
scroll to position [76, 0]
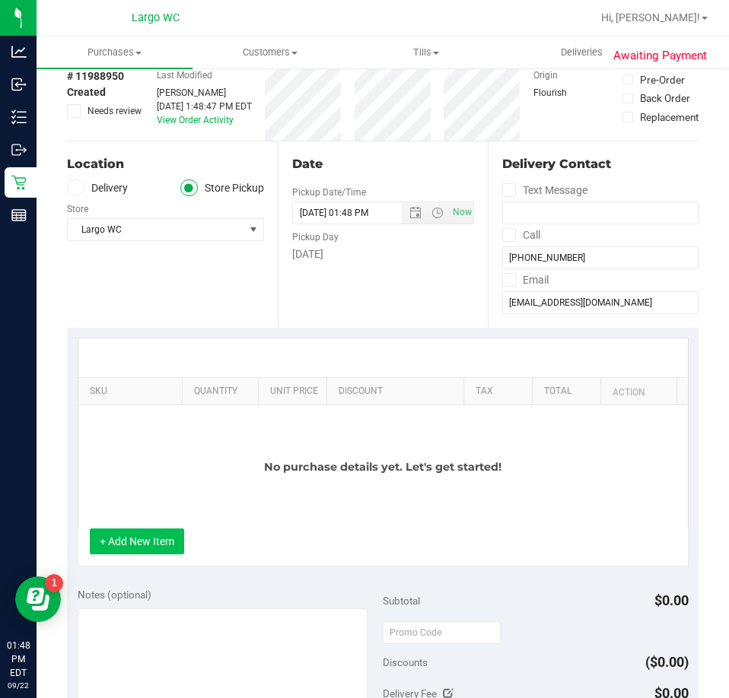
drag, startPoint x: 148, startPoint y: 543, endPoint x: 189, endPoint y: 542, distance: 41.1
click at [148, 542] on button "+ Add New Item" at bounding box center [137, 542] width 94 height 26
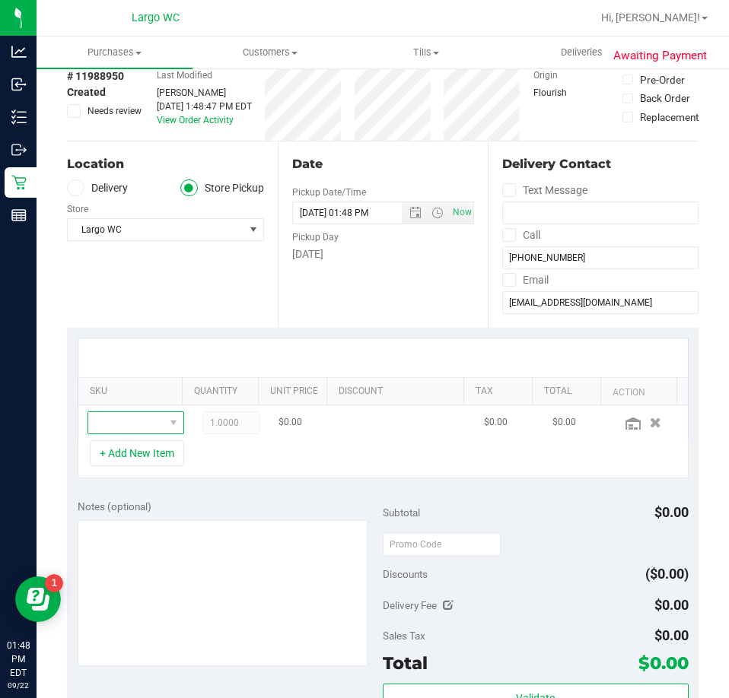
click at [164, 425] on span "NO DATA FOUND" at bounding box center [173, 422] width 19 height 21
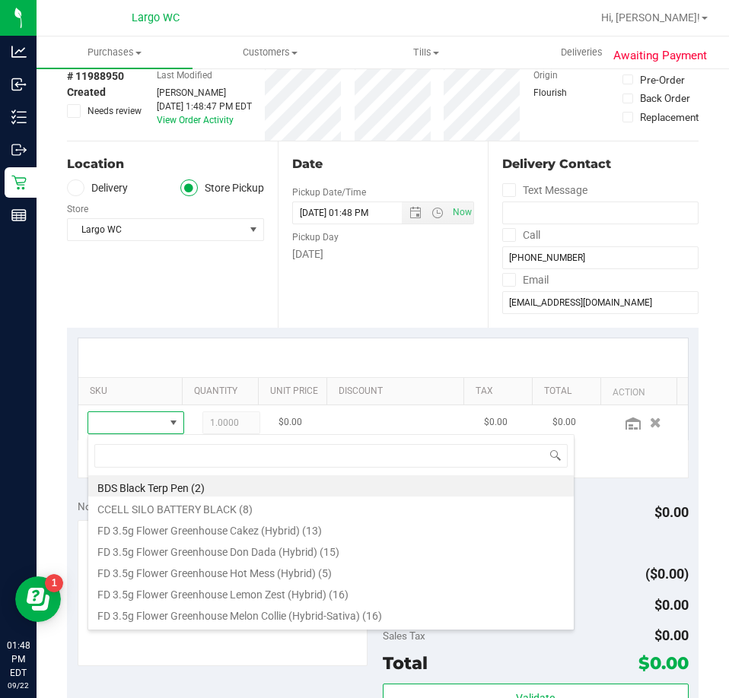
scroll to position [23, 62]
type input "pkt"
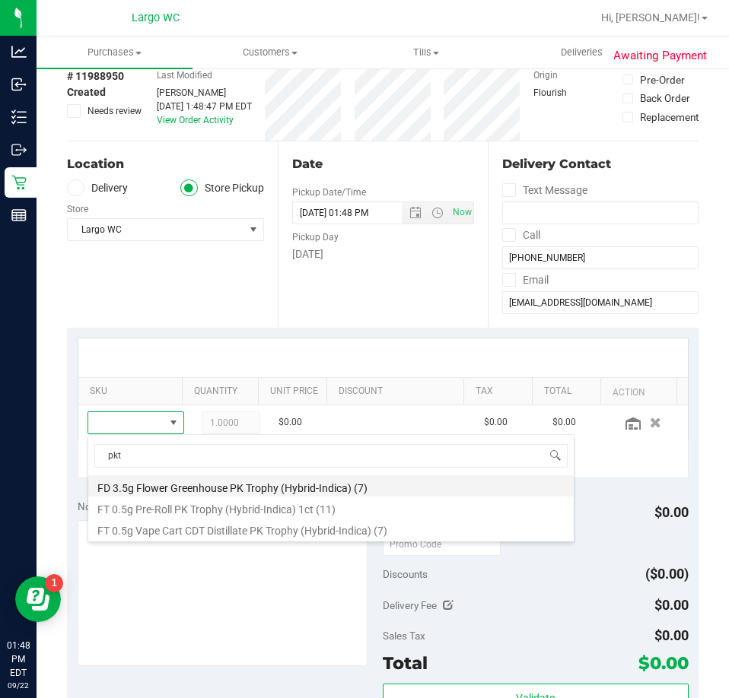
click at [246, 489] on li "FD 3.5g Flower Greenhouse PK Trophy (Hybrid-Indica) (7)" at bounding box center [330, 485] width 485 height 21
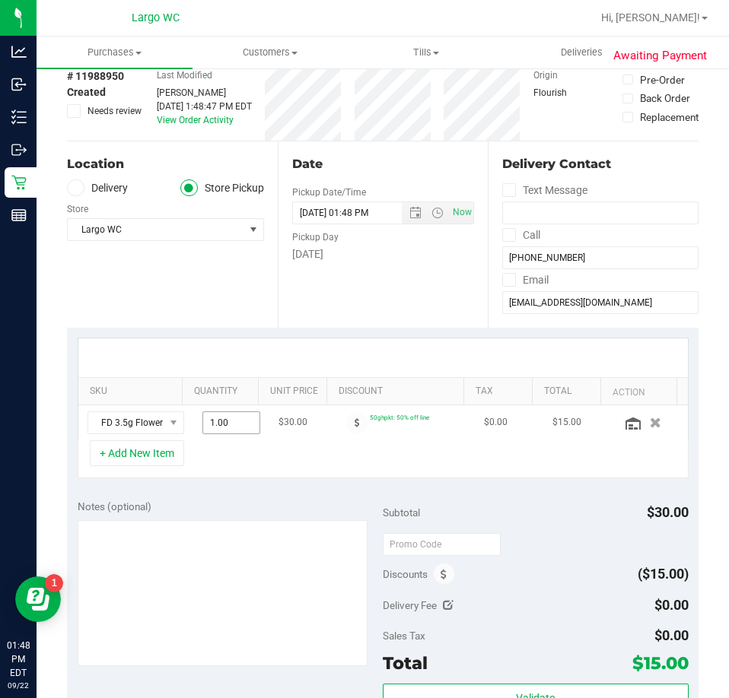
click at [207, 424] on span "1.00 1" at bounding box center [231, 422] width 58 height 23
click at [207, 424] on input "1" at bounding box center [231, 422] width 56 height 21
type input "2"
type input "2.00"
drag, startPoint x: 310, startPoint y: 465, endPoint x: 245, endPoint y: 466, distance: 65.4
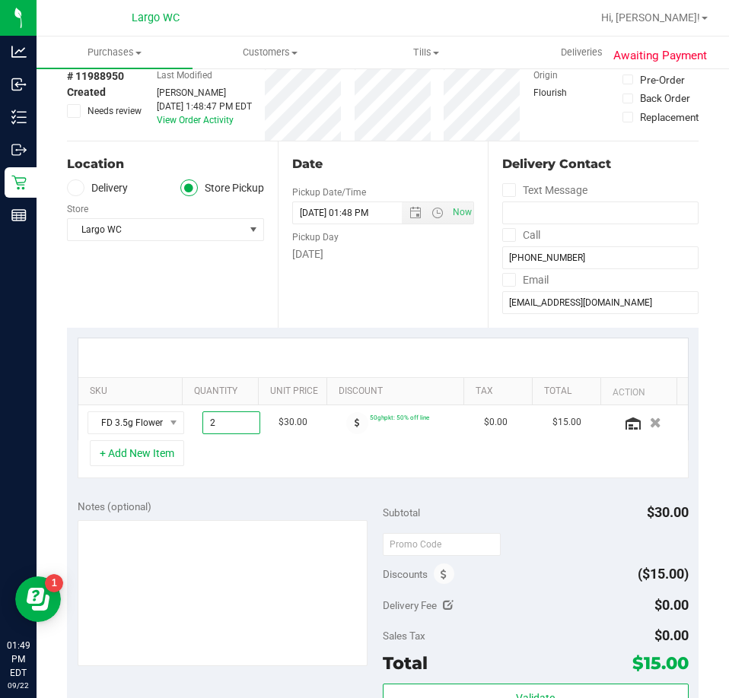
click at [308, 465] on div "+ Add New Item" at bounding box center [383, 459] width 611 height 38
click at [164, 462] on button "+ Add New Item" at bounding box center [137, 453] width 94 height 26
click at [146, 450] on button "+ Add New Item" at bounding box center [137, 453] width 94 height 26
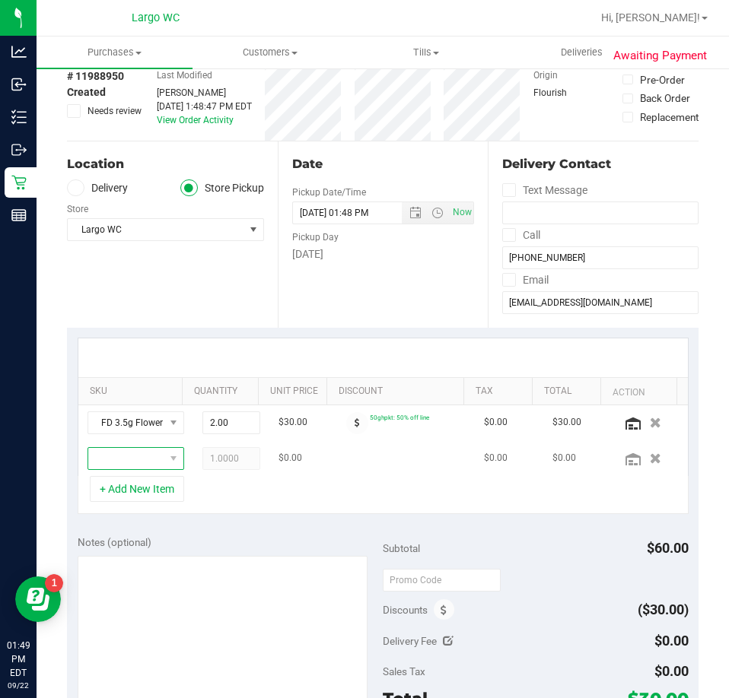
click at [164, 453] on span "NO DATA FOUND" at bounding box center [173, 458] width 19 height 21
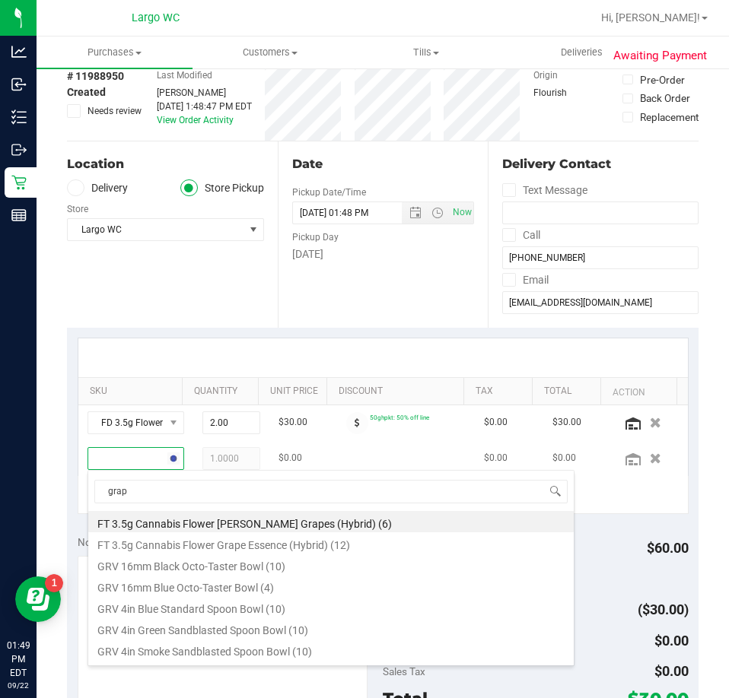
type input "grape"
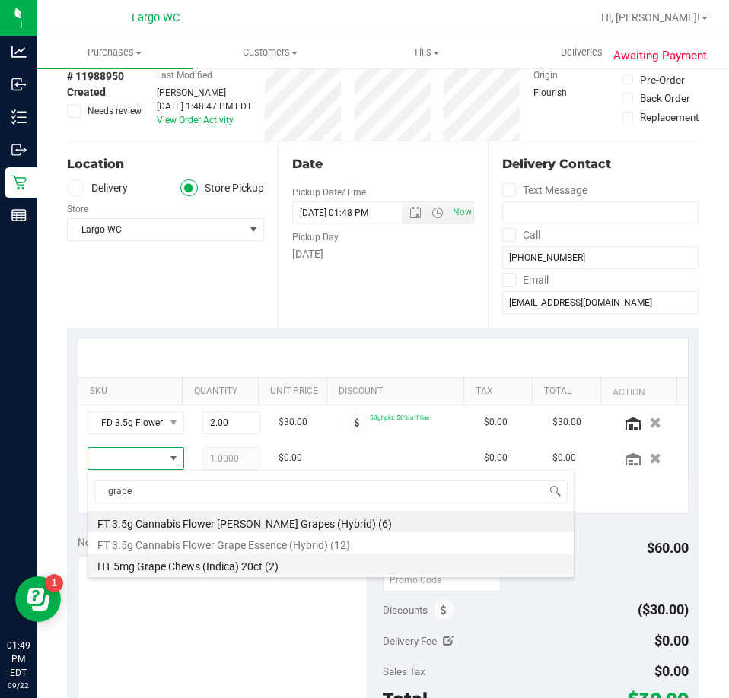
click at [247, 561] on li "HT 5mg Grape Chews (Indica) 20ct (2)" at bounding box center [330, 564] width 485 height 21
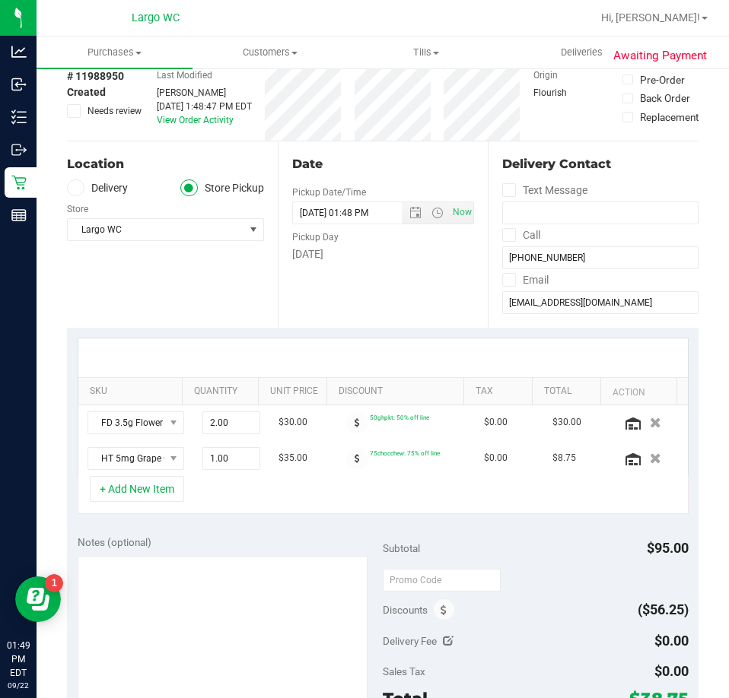
click at [249, 494] on div "+ Add New Item" at bounding box center [383, 495] width 611 height 38
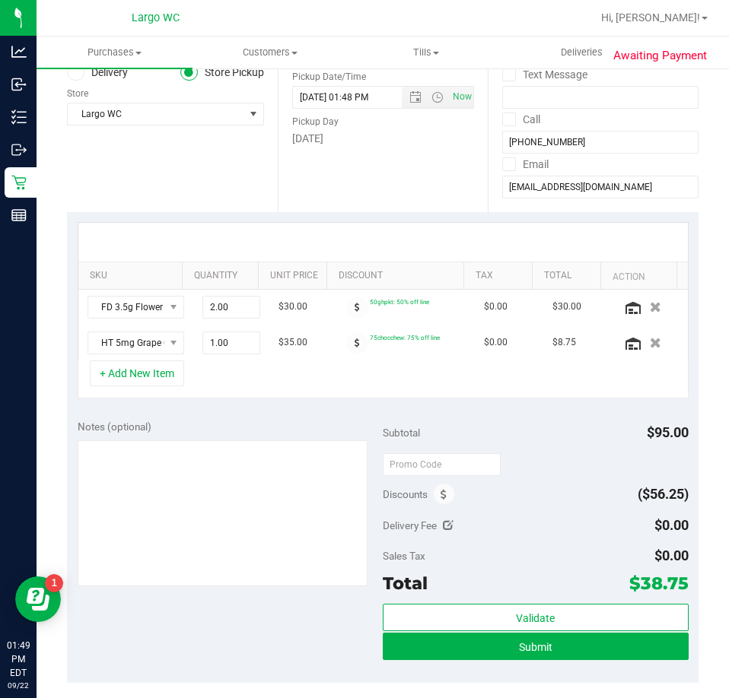
scroll to position [228, 0]
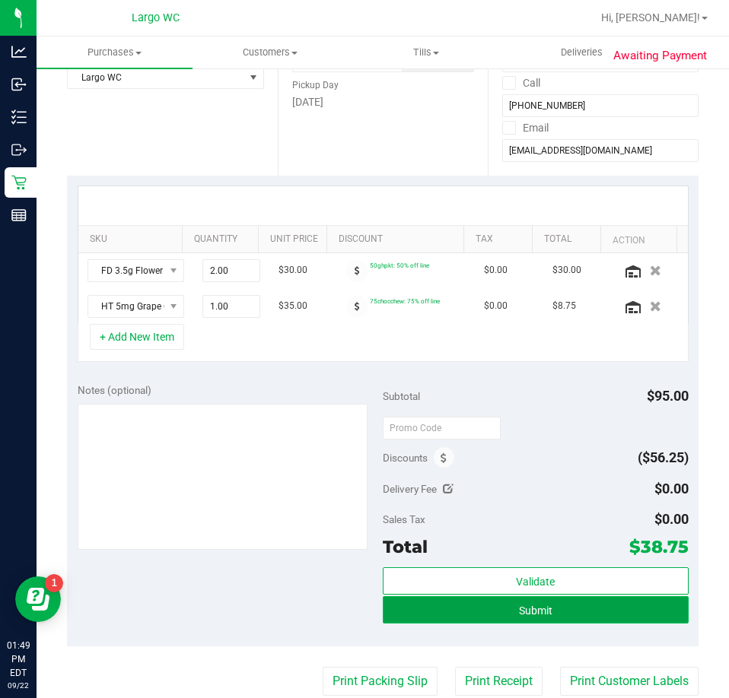
click at [553, 607] on button "Submit" at bounding box center [536, 609] width 306 height 27
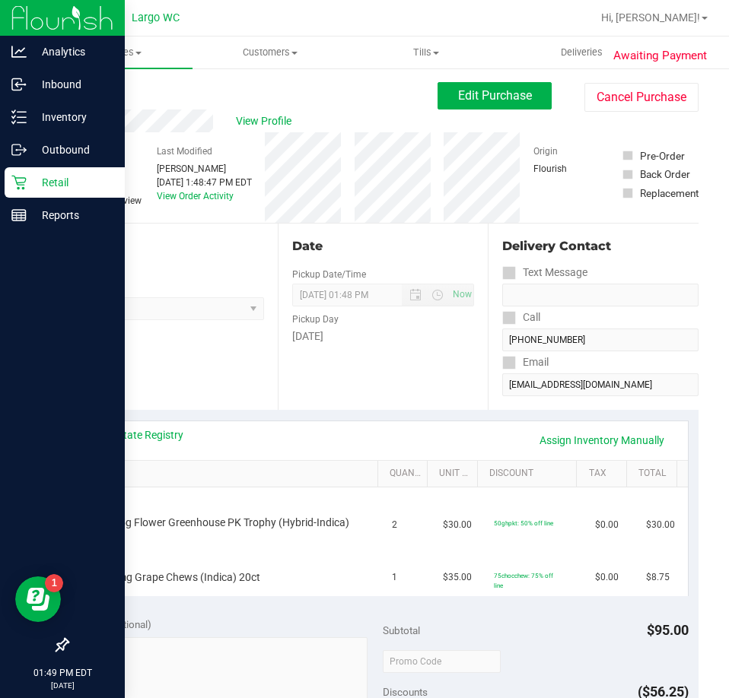
click at [37, 183] on p "Retail" at bounding box center [72, 182] width 91 height 18
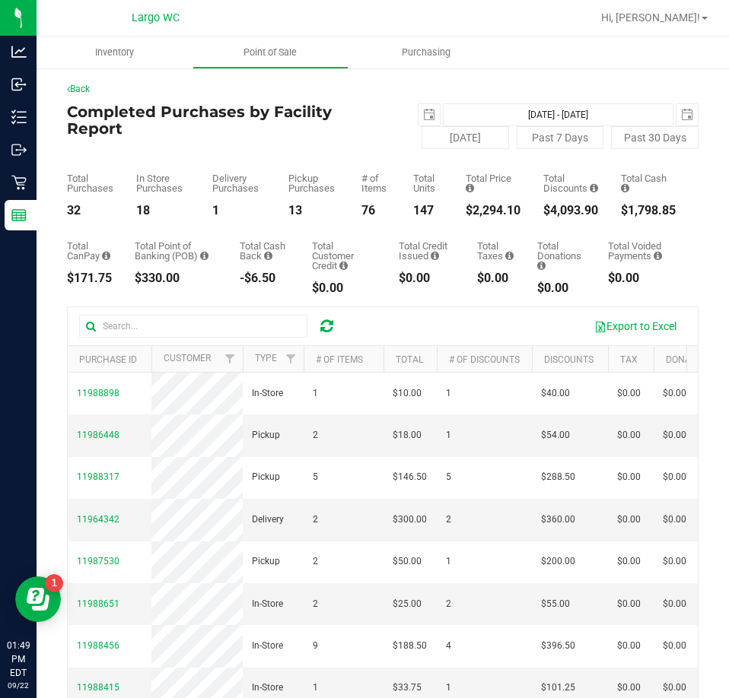
click at [485, 208] on div "$2,294.10" at bounding box center [492, 211] width 55 height 12
click at [481, 206] on div "$2,294.10" at bounding box center [492, 211] width 55 height 12
click at [470, 212] on div "$2,294.10" at bounding box center [492, 211] width 55 height 12
click at [467, 210] on div "$2,294.10" at bounding box center [492, 211] width 55 height 12
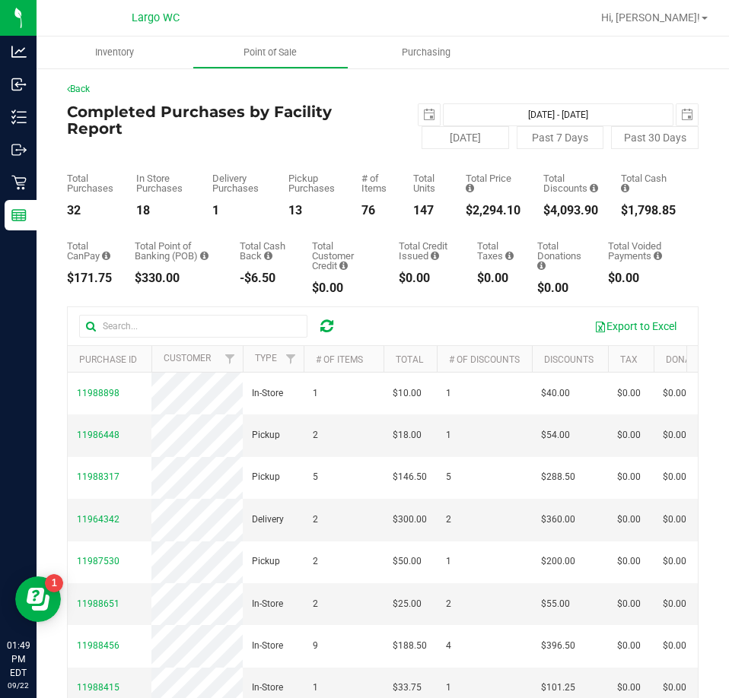
click at [467, 210] on div "$2,294.10" at bounding box center [492, 211] width 55 height 12
click at [477, 201] on div "Total Price $2,294.10" at bounding box center [492, 194] width 55 height 43
click at [486, 205] on div "$2,572.10" at bounding box center [492, 211] width 55 height 12
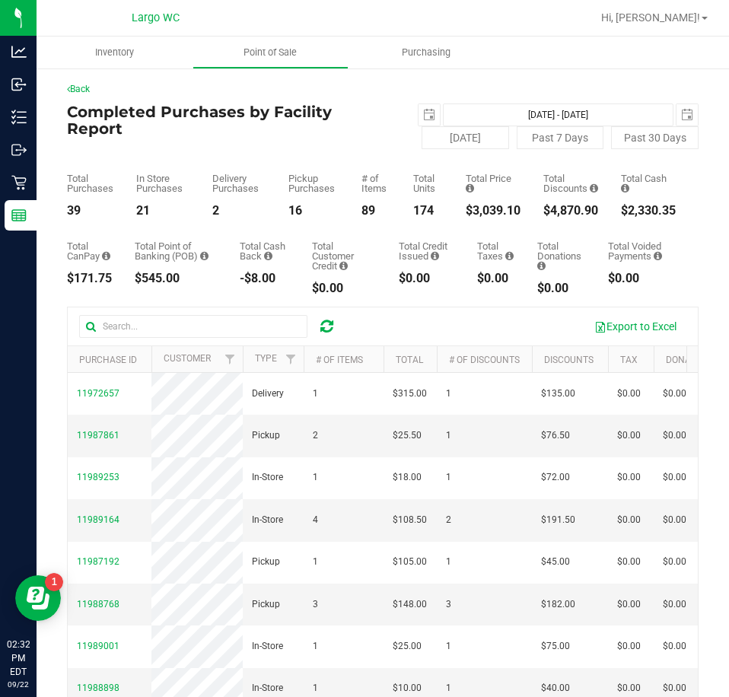
click at [482, 209] on div "$3,039.10" at bounding box center [492, 211] width 55 height 12
click at [483, 209] on div "$3,039.10" at bounding box center [492, 211] width 55 height 12
click at [489, 213] on div "$3,039.10" at bounding box center [492, 211] width 55 height 12
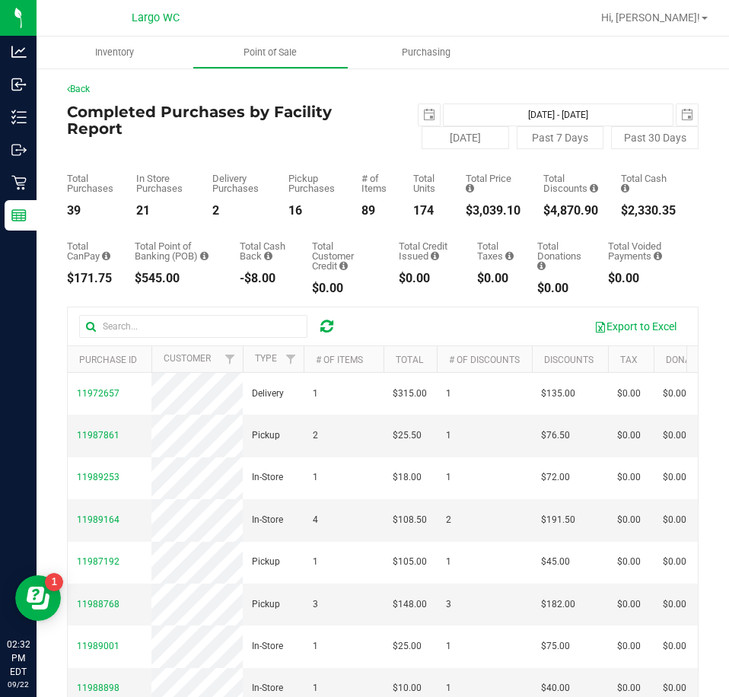
click at [489, 213] on div "$3,039.10" at bounding box center [492, 211] width 55 height 12
drag, startPoint x: 461, startPoint y: 211, endPoint x: 437, endPoint y: 24, distance: 187.9
click at [465, 210] on div "$3,039.10" at bounding box center [492, 211] width 55 height 12
click at [488, 212] on div "$3,039.10" at bounding box center [492, 211] width 55 height 12
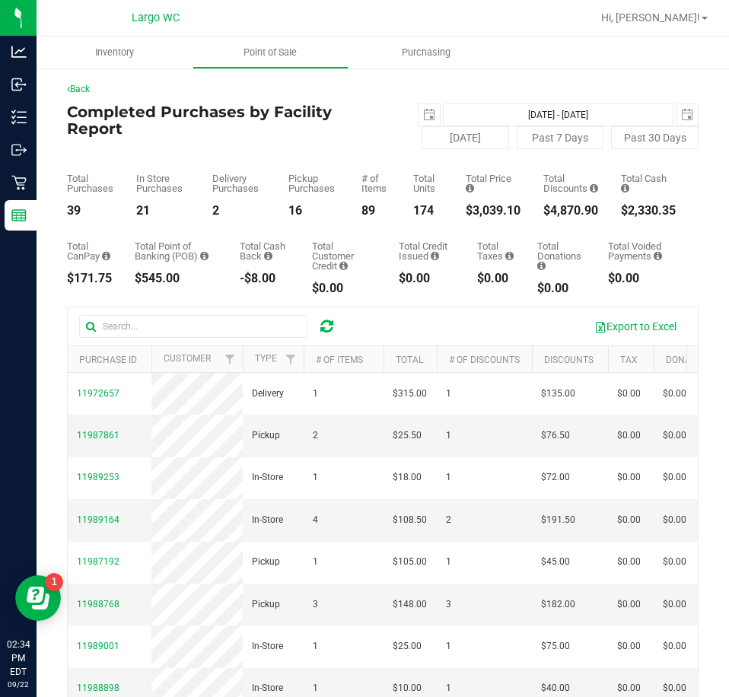
click at [488, 212] on div "$3,039.10" at bounding box center [492, 211] width 55 height 12
click at [481, 283] on div "$0.00" at bounding box center [495, 278] width 37 height 12
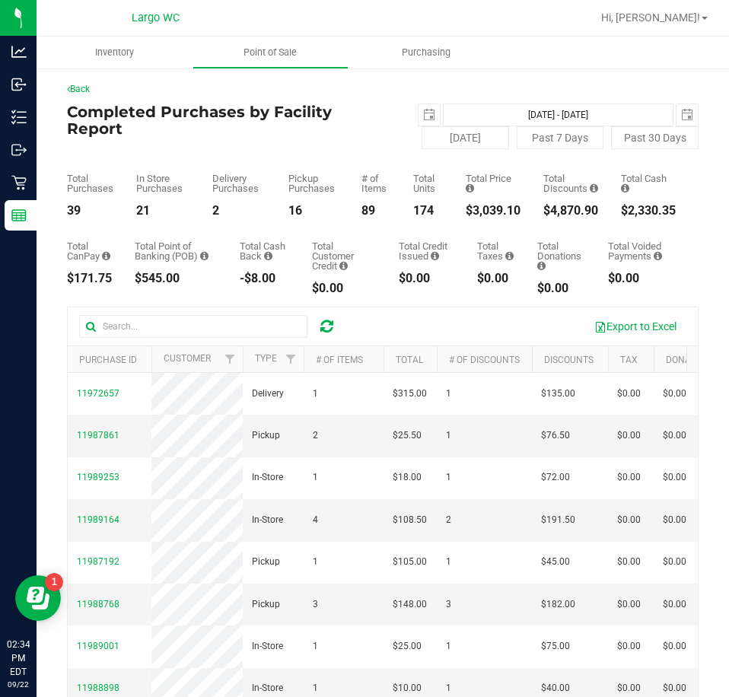
click at [543, 207] on div "$4,870.90" at bounding box center [570, 211] width 55 height 12
click at [413, 213] on div "174" at bounding box center [428, 211] width 30 height 12
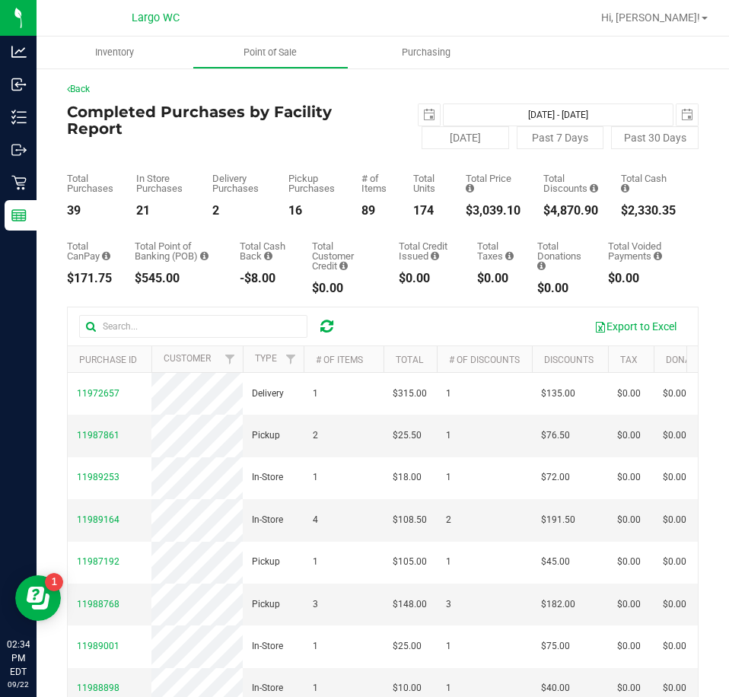
click at [413, 213] on div "174" at bounding box center [428, 211] width 30 height 12
click at [288, 211] on div "16" at bounding box center [313, 211] width 50 height 12
drag, startPoint x: 284, startPoint y: 211, endPoint x: 257, endPoint y: 222, distance: 29.7
click at [288, 211] on div "16" at bounding box center [313, 211] width 50 height 12
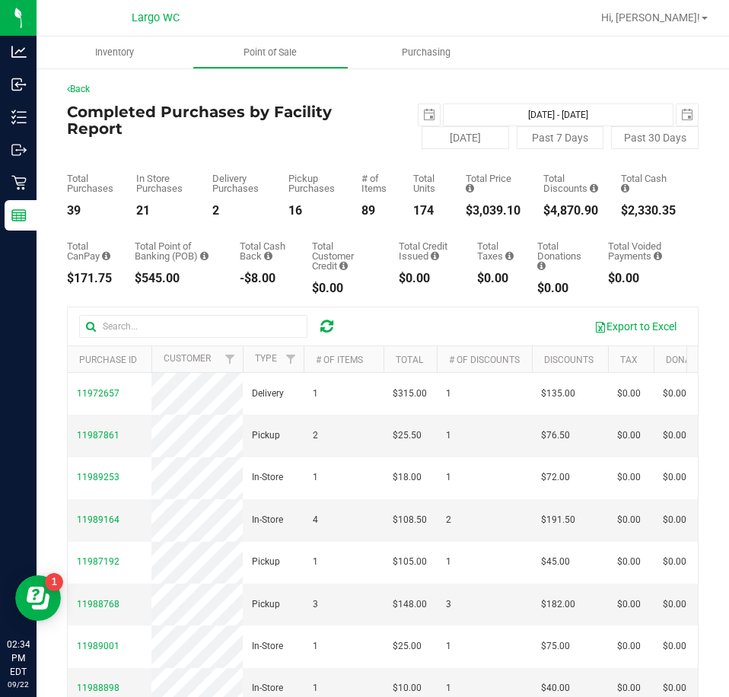
click at [161, 281] on div "$545.00" at bounding box center [176, 278] width 82 height 12
click at [145, 208] on div "21" at bounding box center [162, 211] width 53 height 12
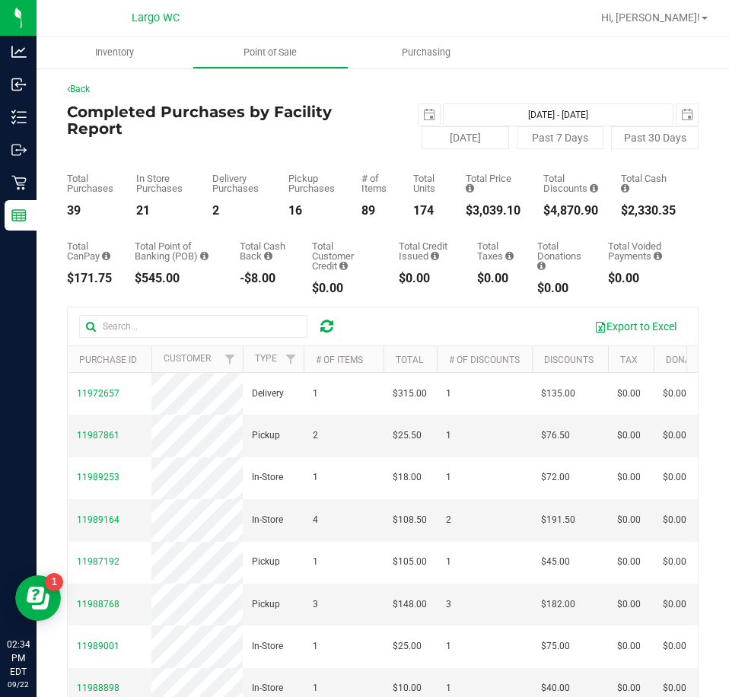
drag, startPoint x: 145, startPoint y: 208, endPoint x: 83, endPoint y: 212, distance: 61.8
click at [144, 208] on div "21" at bounding box center [162, 211] width 53 height 12
click at [71, 212] on div "39" at bounding box center [90, 211] width 46 height 12
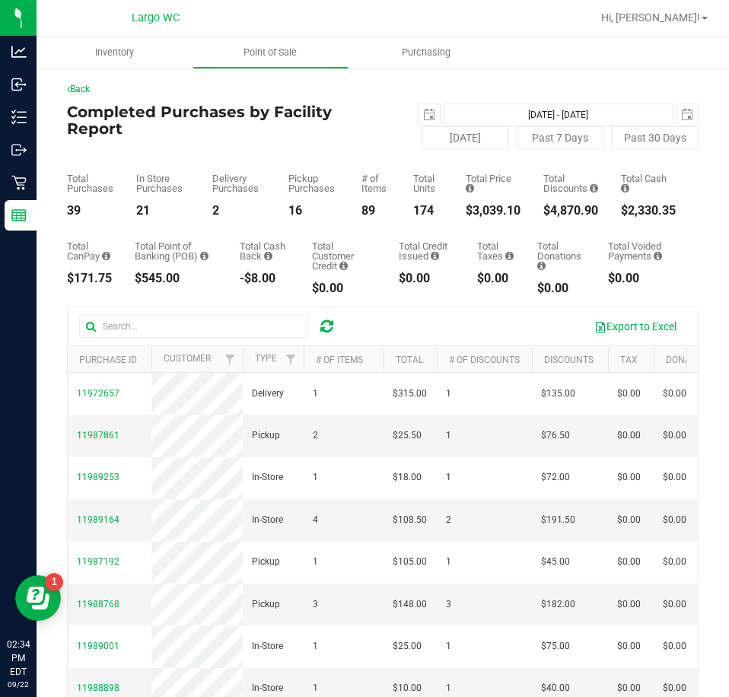
click at [94, 280] on div "$171.75" at bounding box center [89, 278] width 45 height 12
click at [480, 210] on div "$3,039.10" at bounding box center [492, 211] width 55 height 12
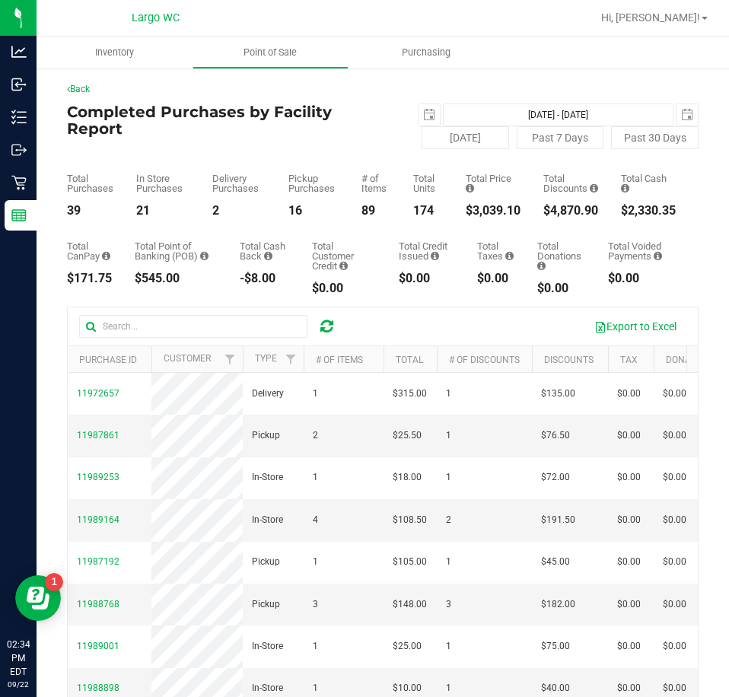
click at [480, 210] on div "$3,039.10" at bounding box center [492, 211] width 55 height 12
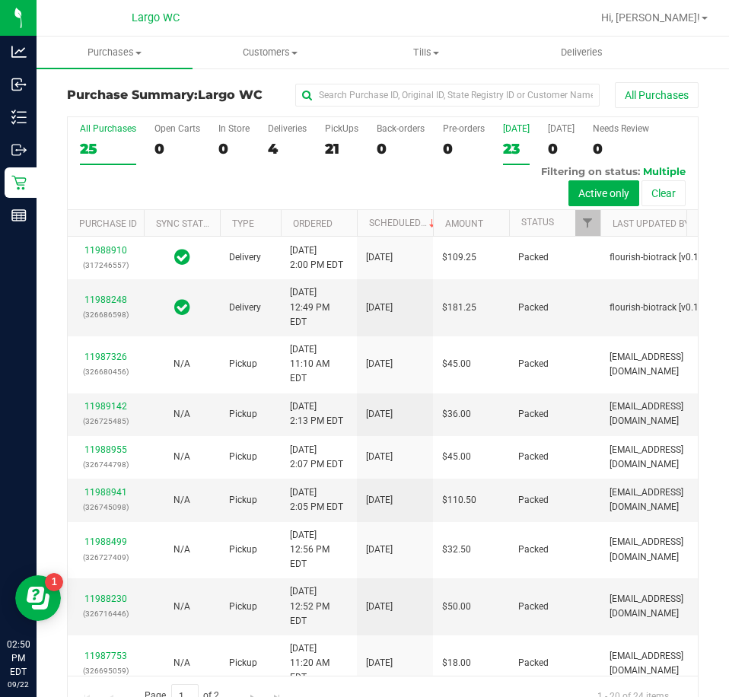
click at [511, 151] on div "23" at bounding box center [516, 148] width 27 height 17
click at [0, 0] on input "Today 23" at bounding box center [0, 0] width 0 height 0
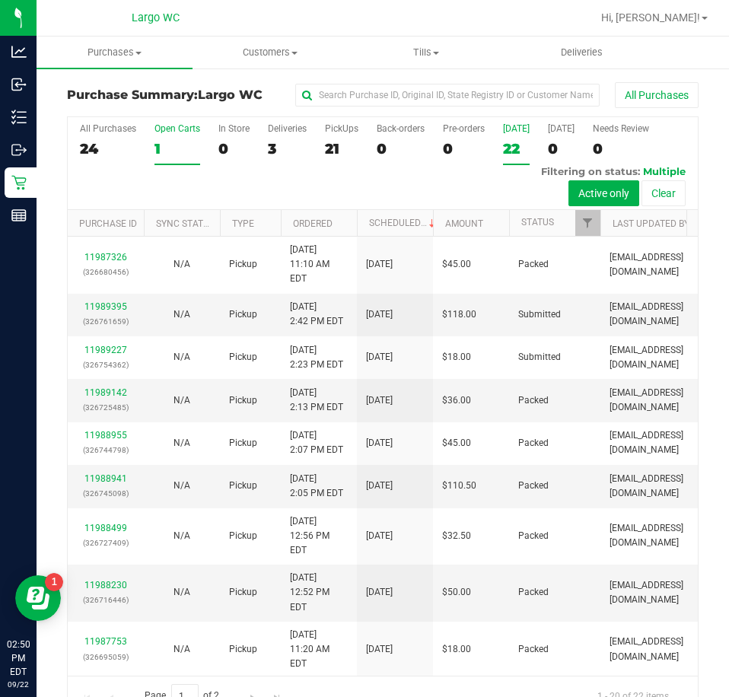
click at [164, 138] on label "Open Carts 1" at bounding box center [177, 144] width 46 height 42
click at [0, 0] on input "Open Carts 1" at bounding box center [0, 0] width 0 height 0
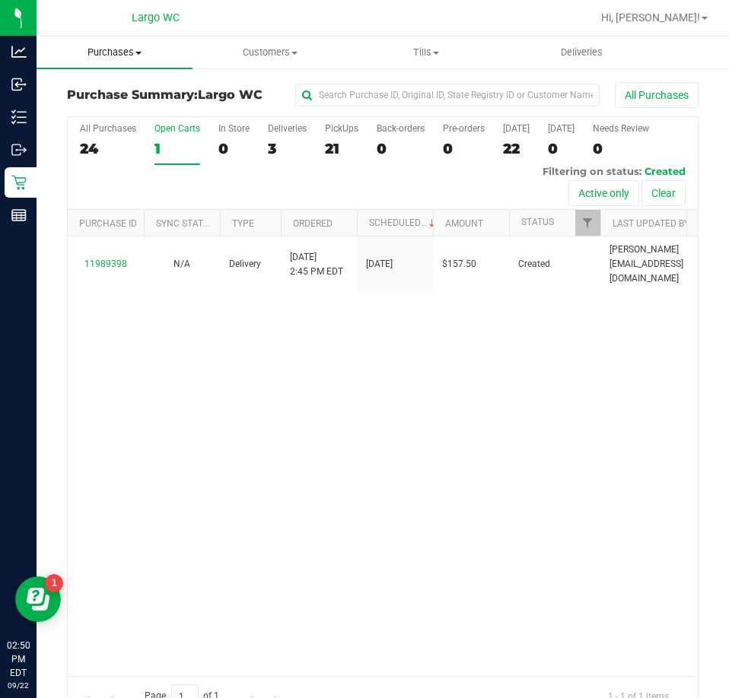
click at [122, 49] on span "Purchases" at bounding box center [115, 53] width 156 height 14
click at [110, 88] on span "Summary of purchases" at bounding box center [115, 91] width 156 height 13
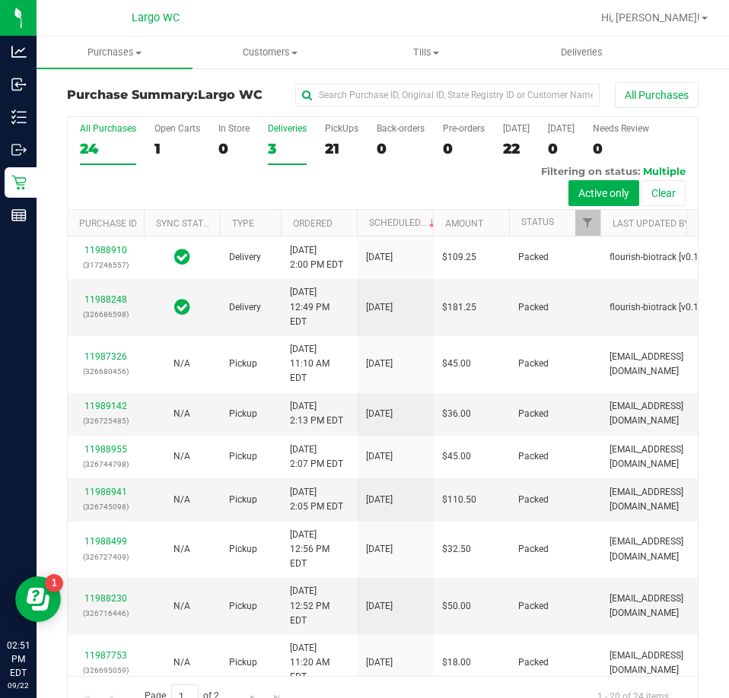
click at [278, 137] on label "Deliveries 3" at bounding box center [287, 144] width 39 height 42
click at [0, 0] on input "Deliveries 3" at bounding box center [0, 0] width 0 height 0
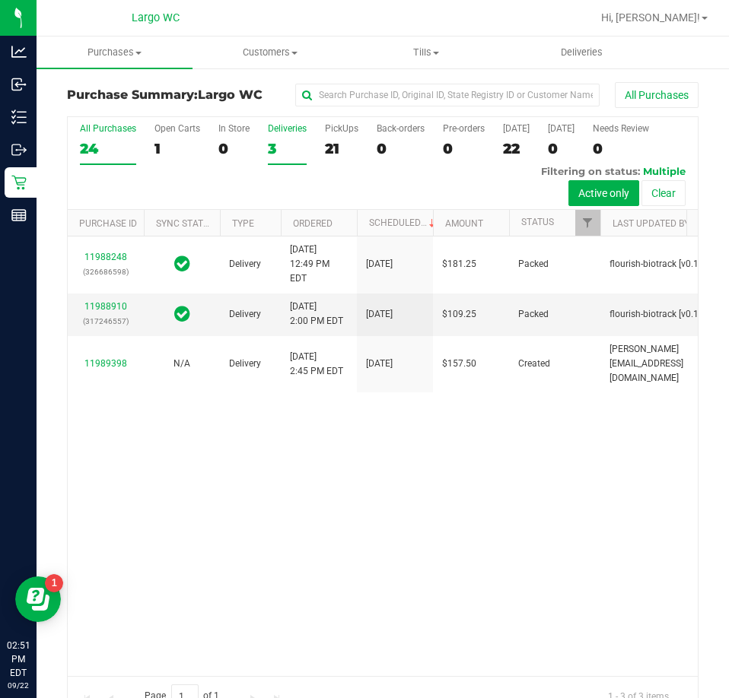
click at [100, 135] on label "All Purchases 24" at bounding box center [108, 144] width 56 height 42
click at [0, 0] on input "All Purchases 24" at bounding box center [0, 0] width 0 height 0
